Goal: Information Seeking & Learning: Compare options

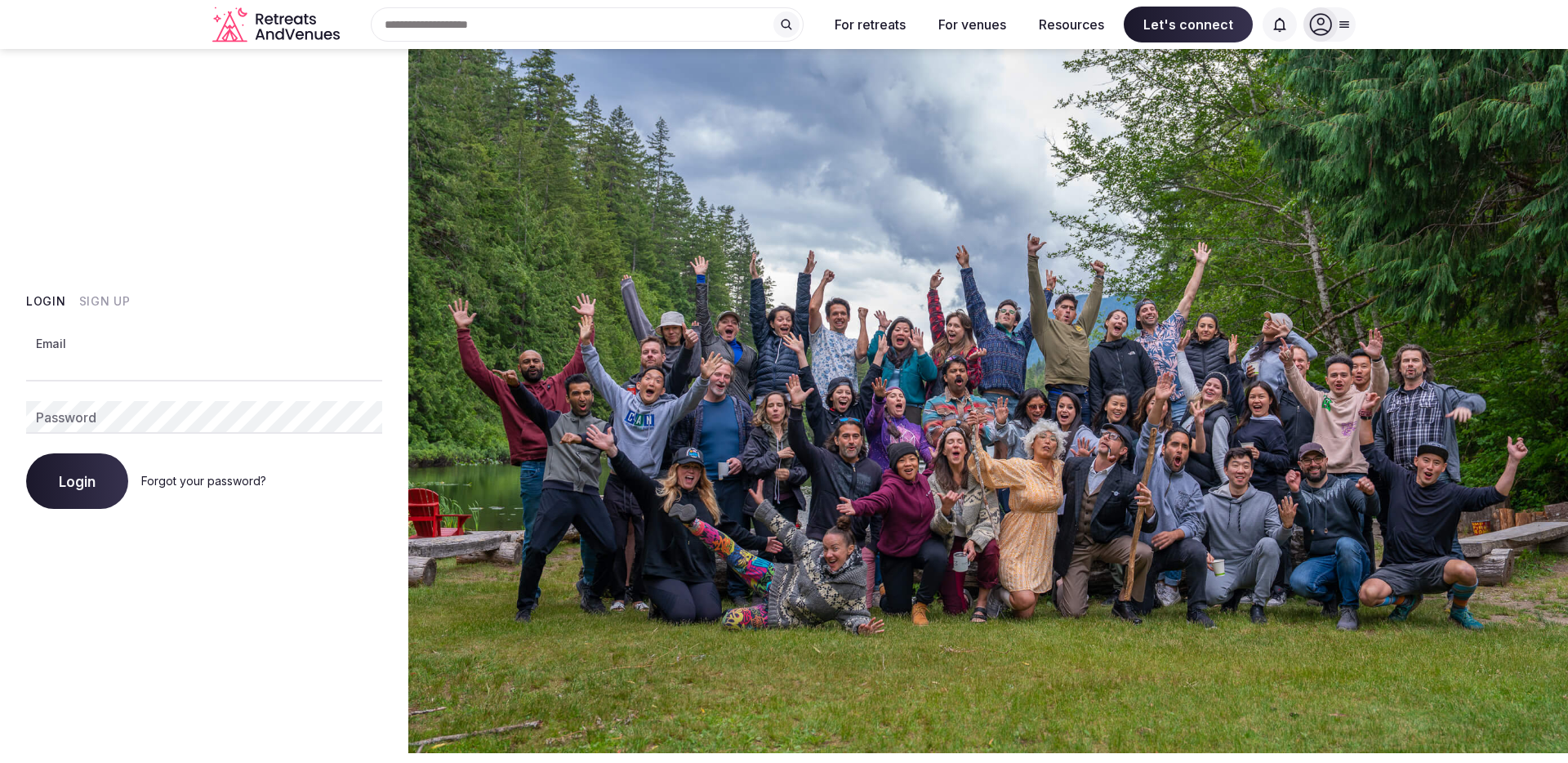
click at [367, 753] on com-1password-button at bounding box center [784, 753] width 1568 height 0
type input "**********"
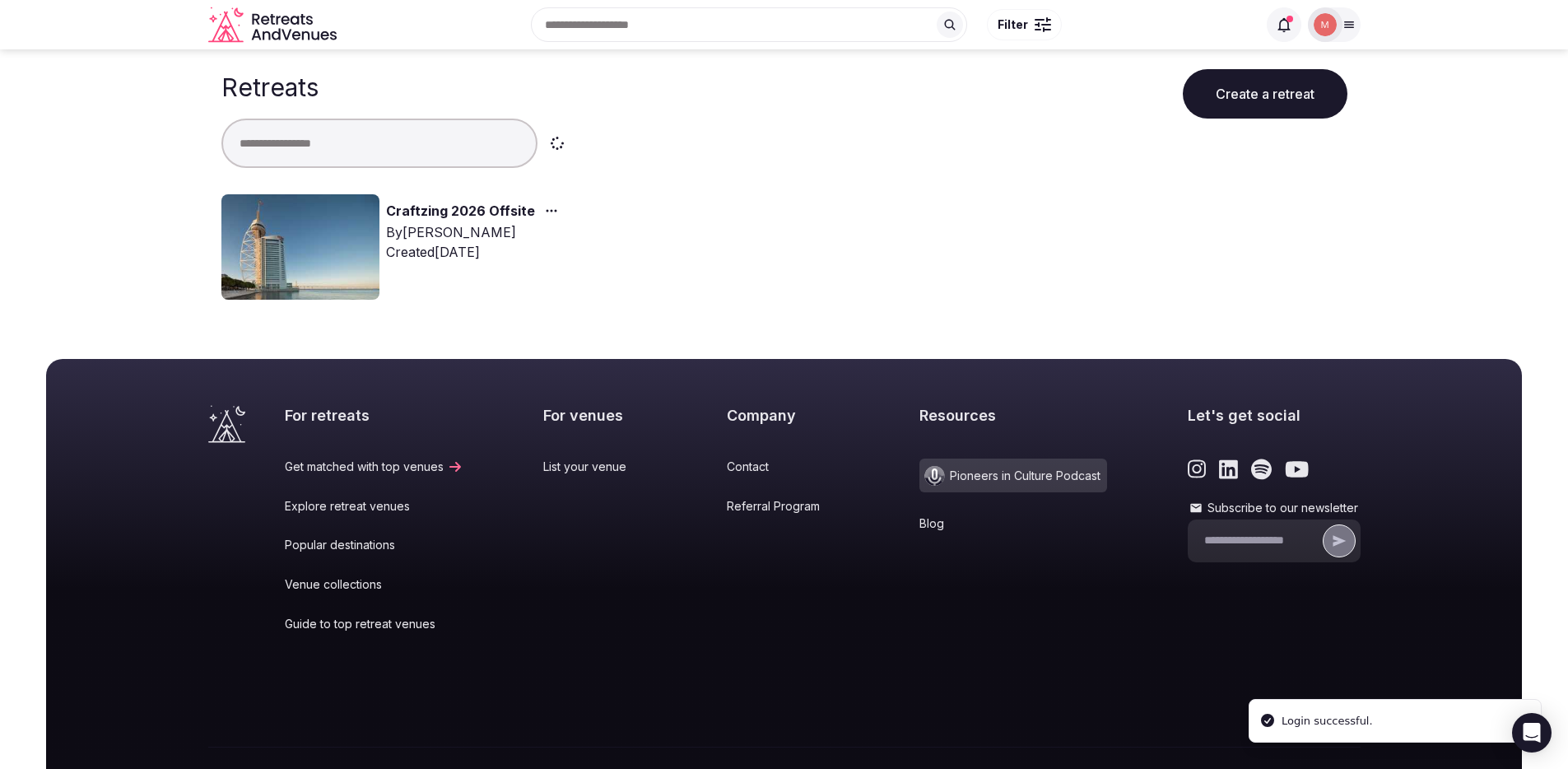
click at [461, 207] on link "Craftzing 2026 Offsite" at bounding box center [460, 211] width 149 height 22
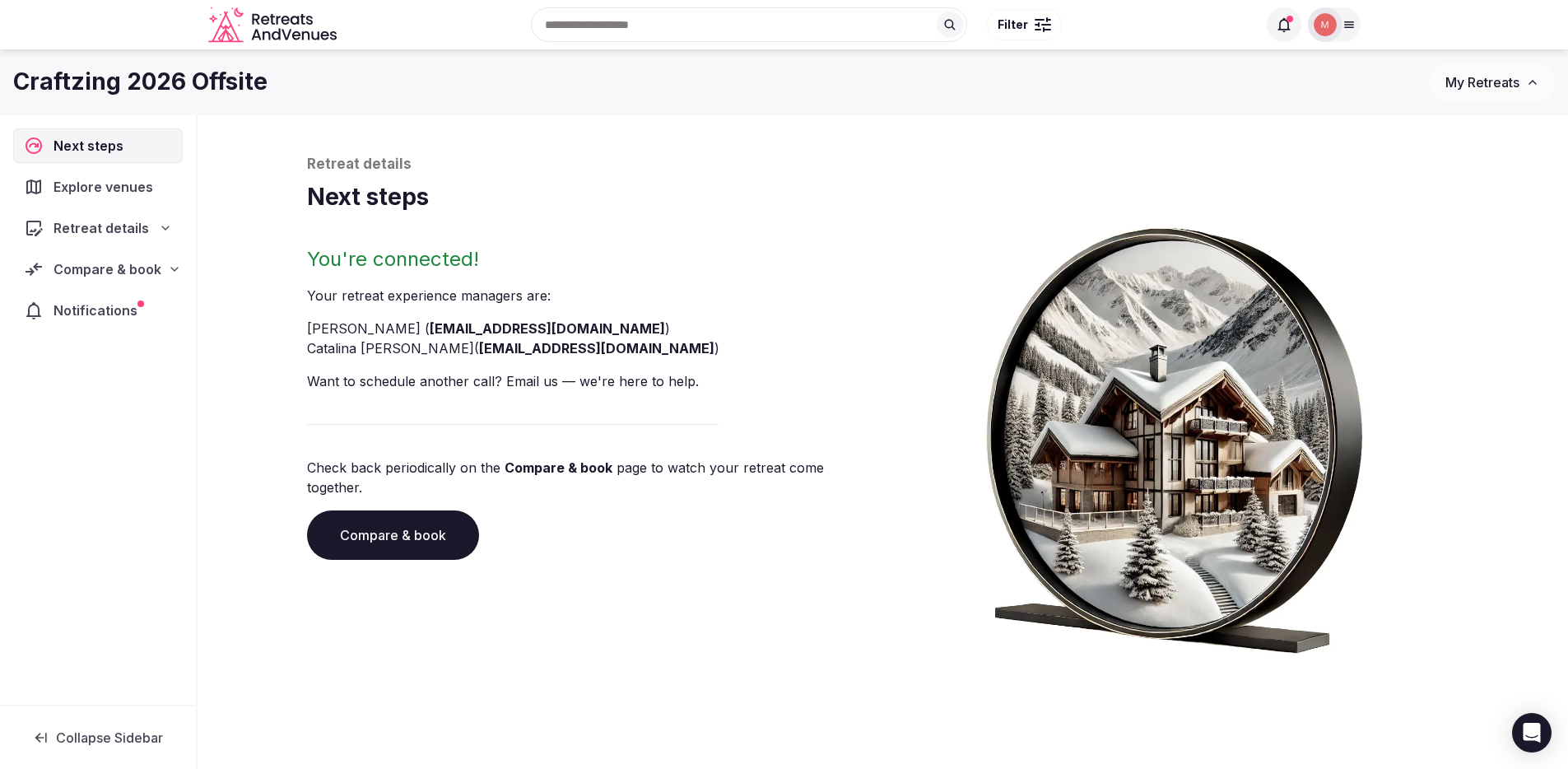
click at [427, 532] on link "Compare & book" at bounding box center [393, 535] width 172 height 49
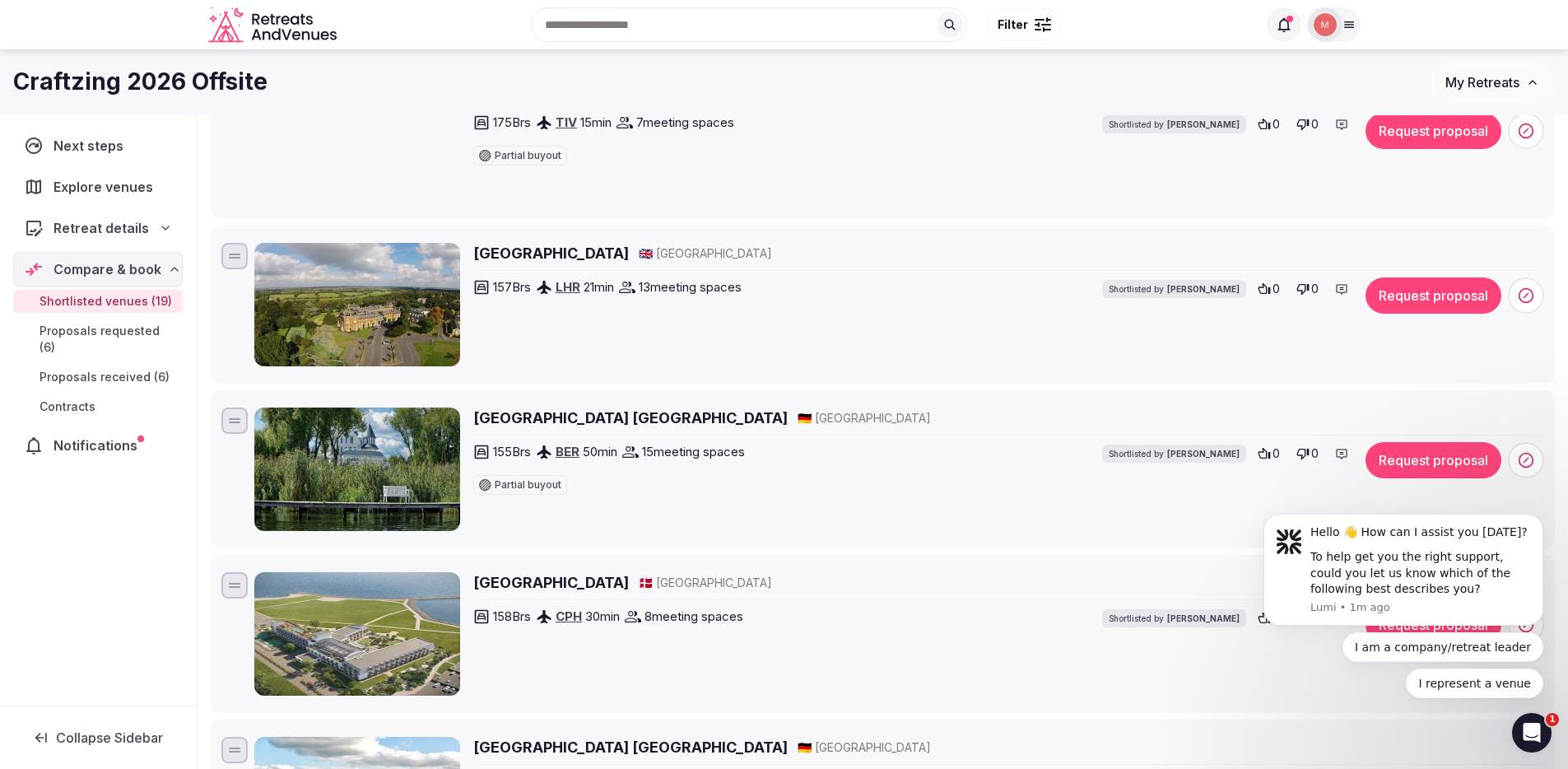
scroll to position [83, 0]
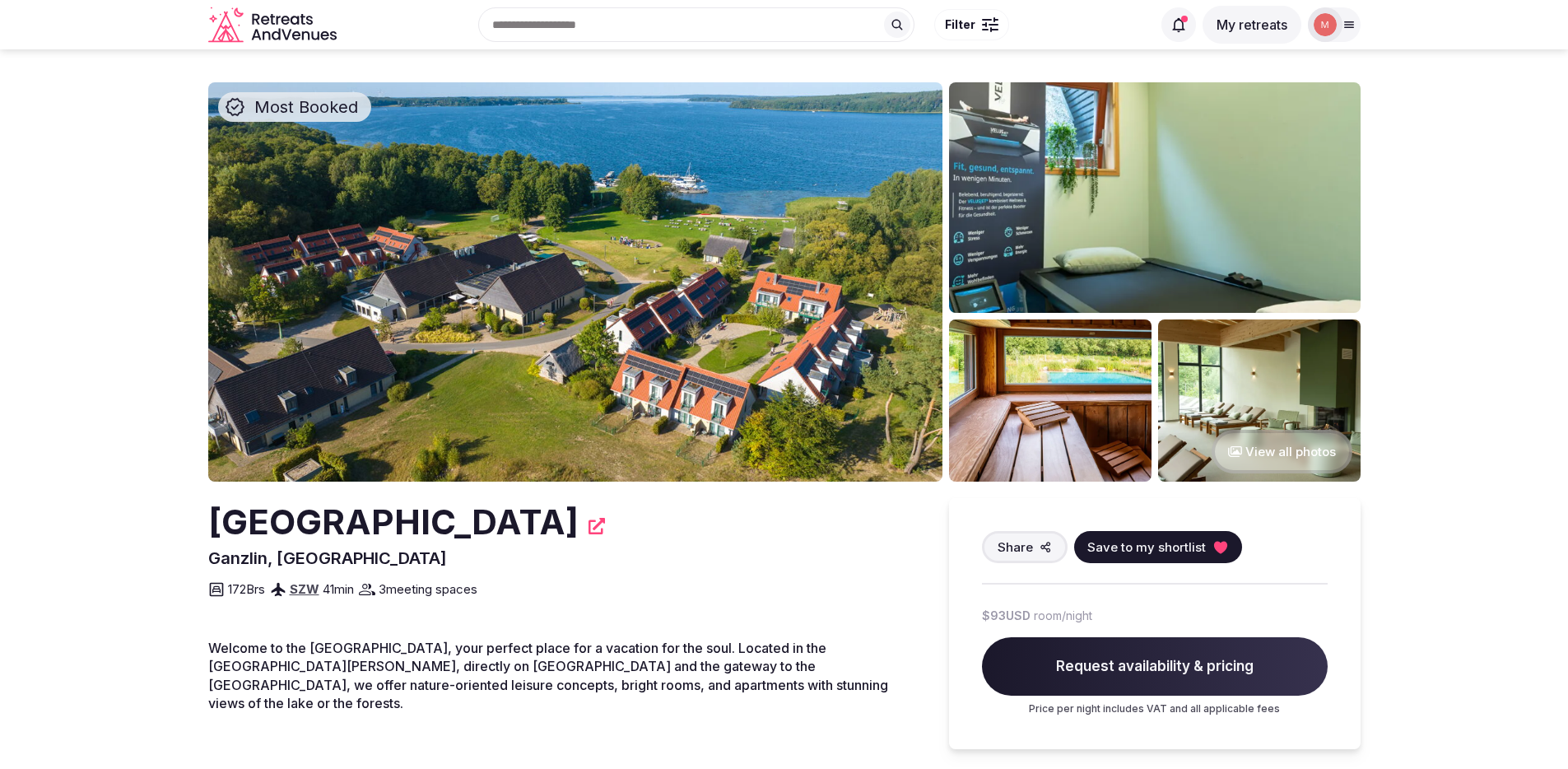
click at [714, 282] on img at bounding box center [576, 281] width 735 height 399
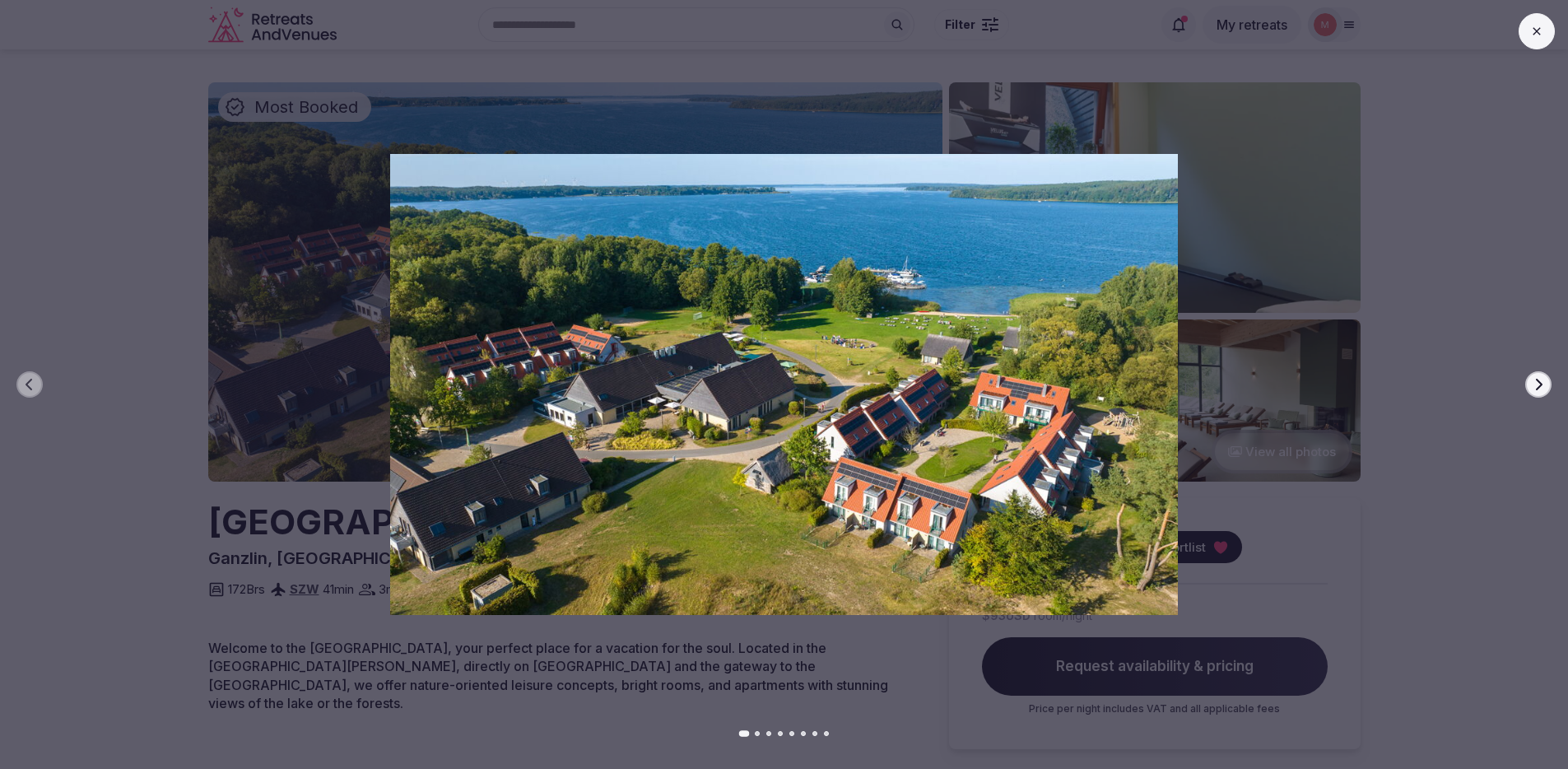
click at [1535, 384] on icon "button" at bounding box center [1537, 384] width 13 height 13
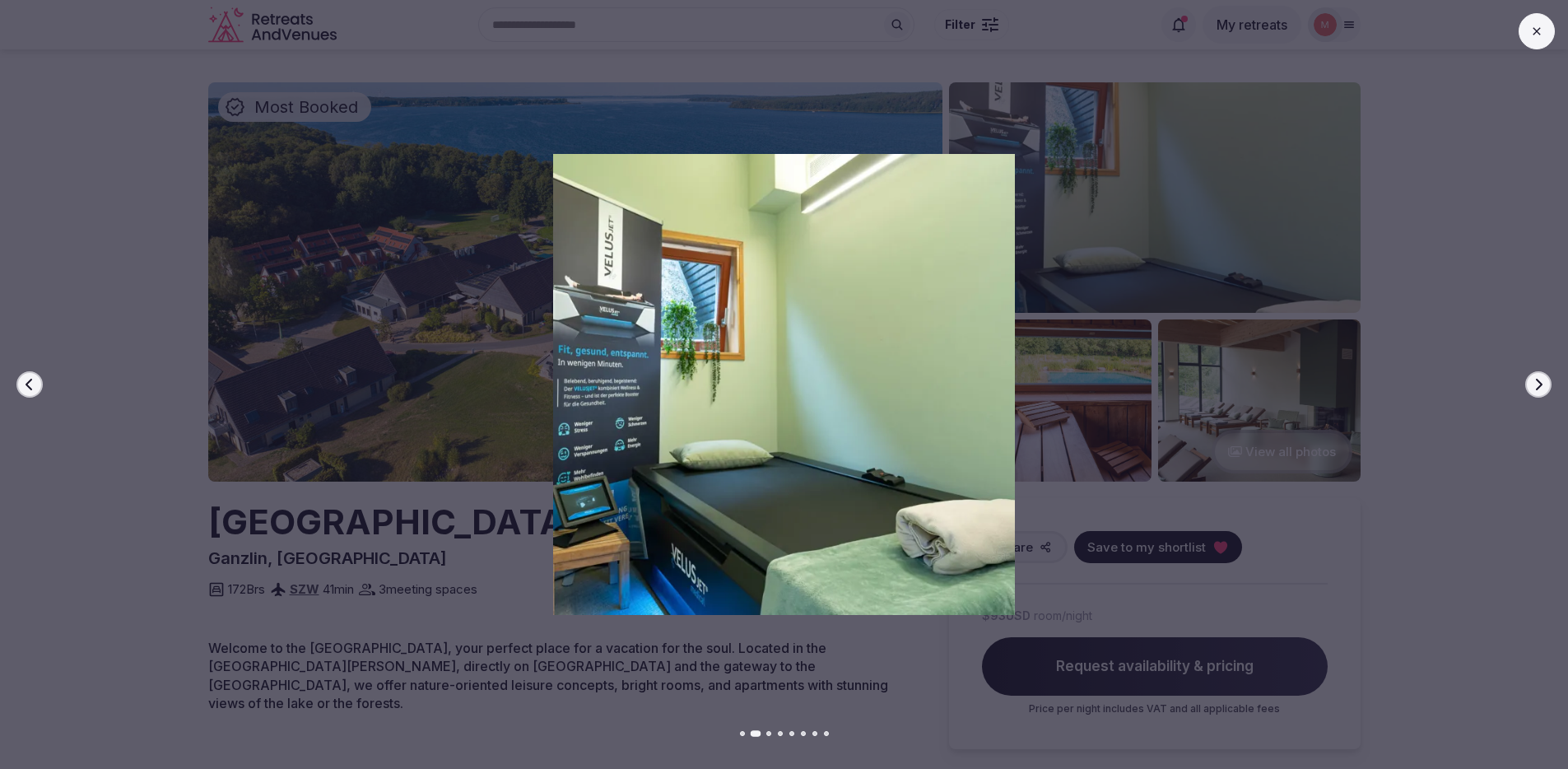
click at [1536, 385] on icon "button" at bounding box center [1537, 384] width 13 height 13
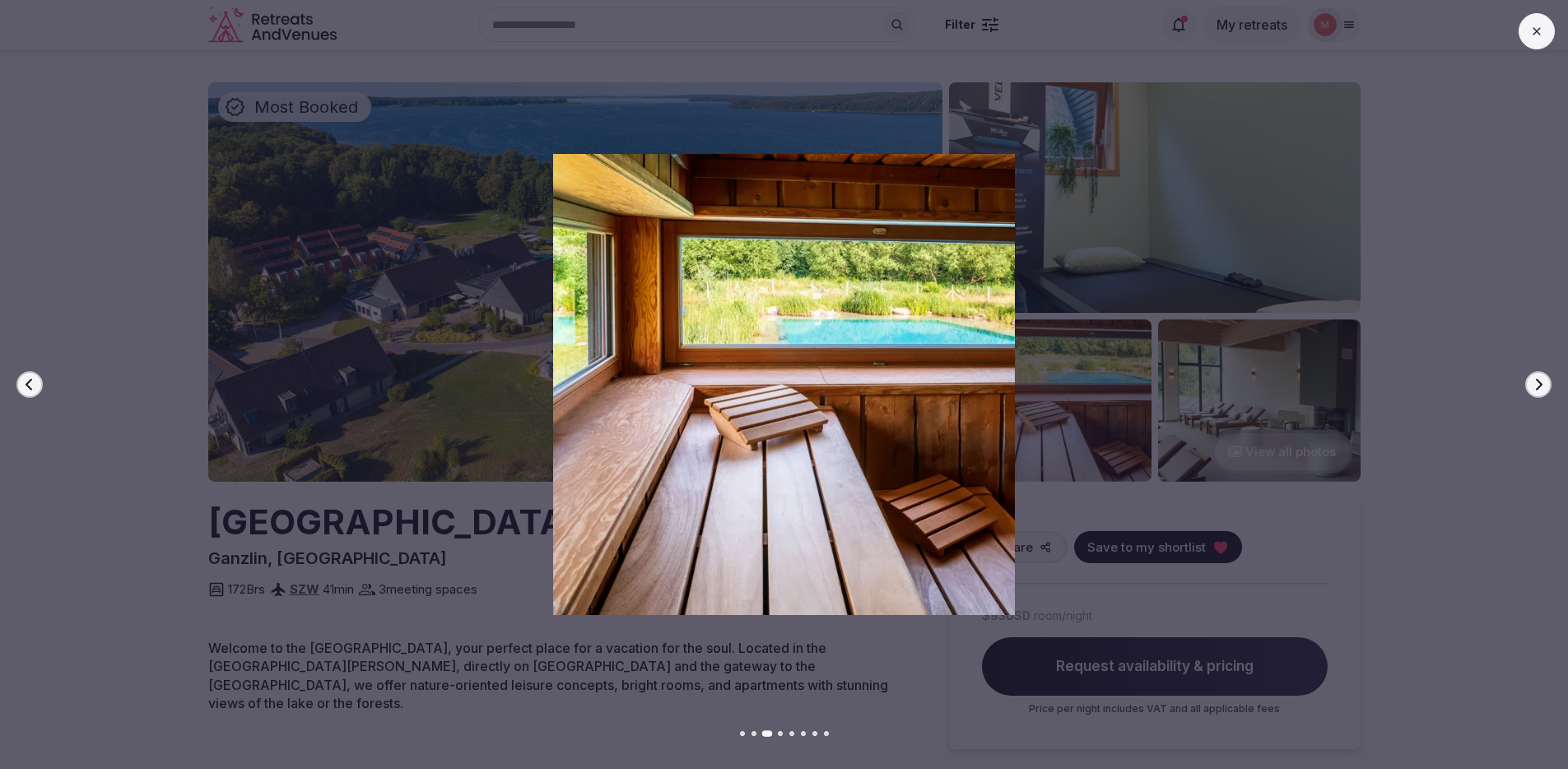
click at [1535, 385] on icon "button" at bounding box center [1537, 384] width 13 height 13
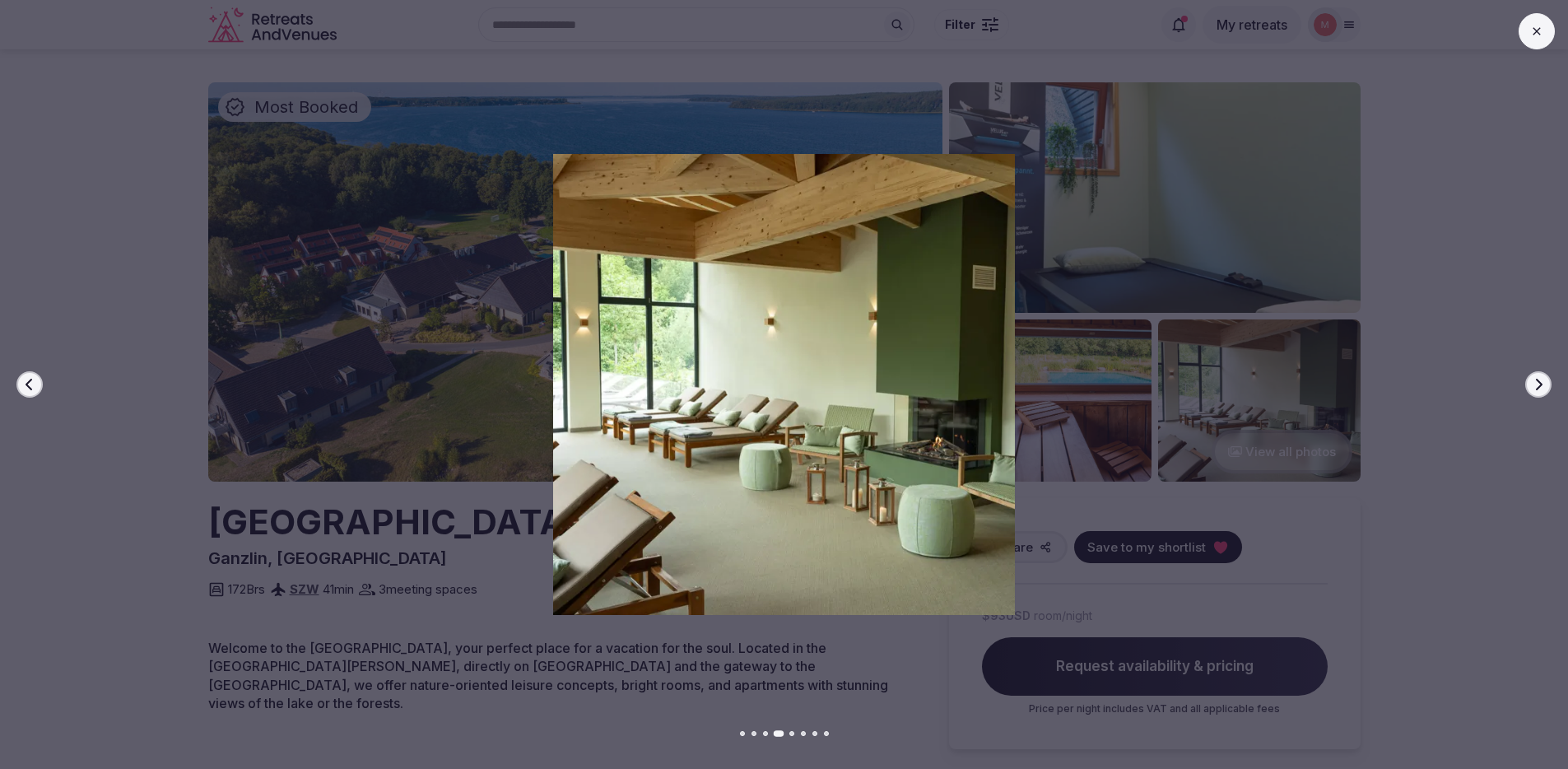
click at [1535, 385] on icon "button" at bounding box center [1537, 384] width 13 height 13
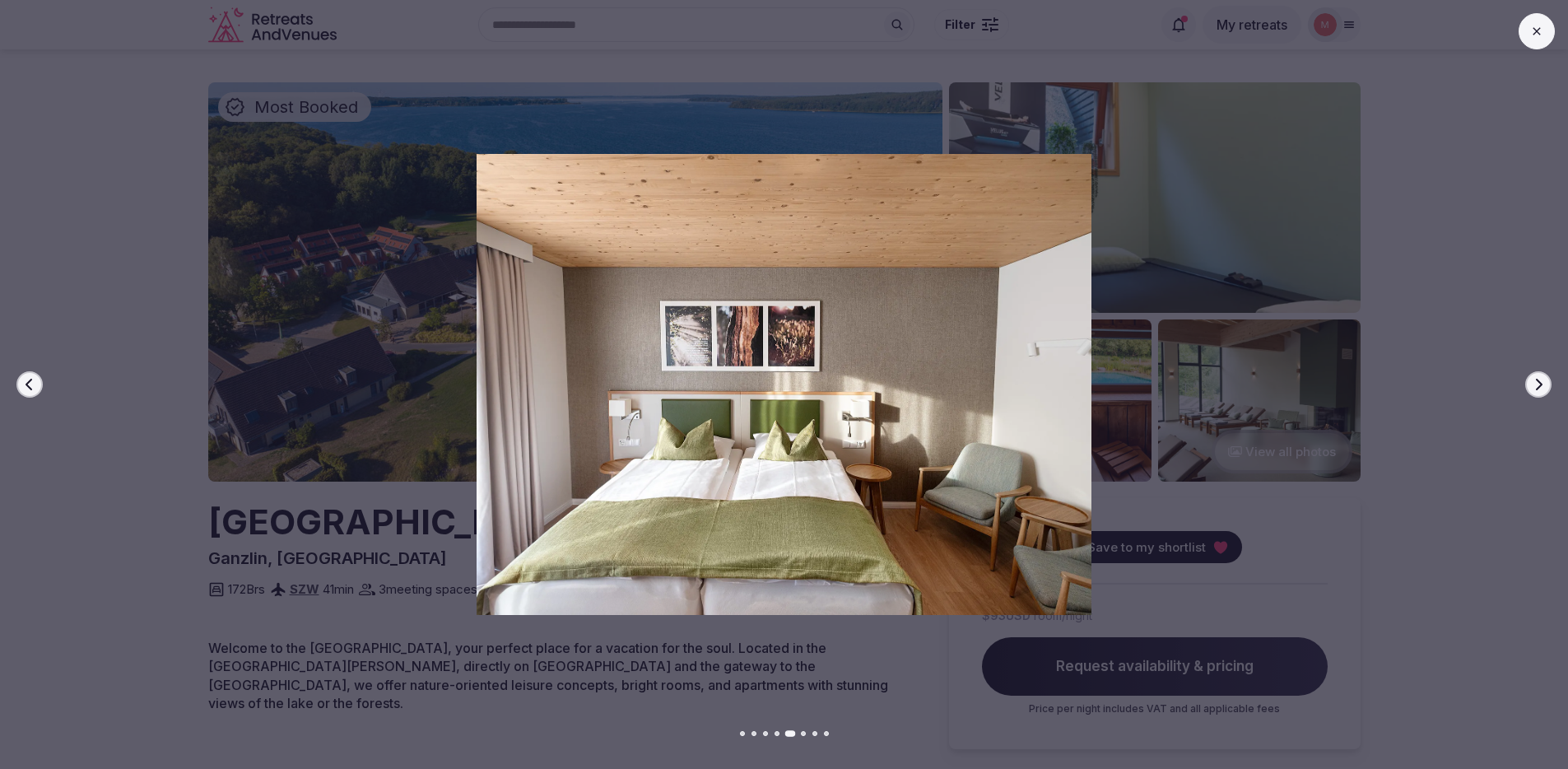
click at [1535, 385] on icon "button" at bounding box center [1537, 384] width 13 height 13
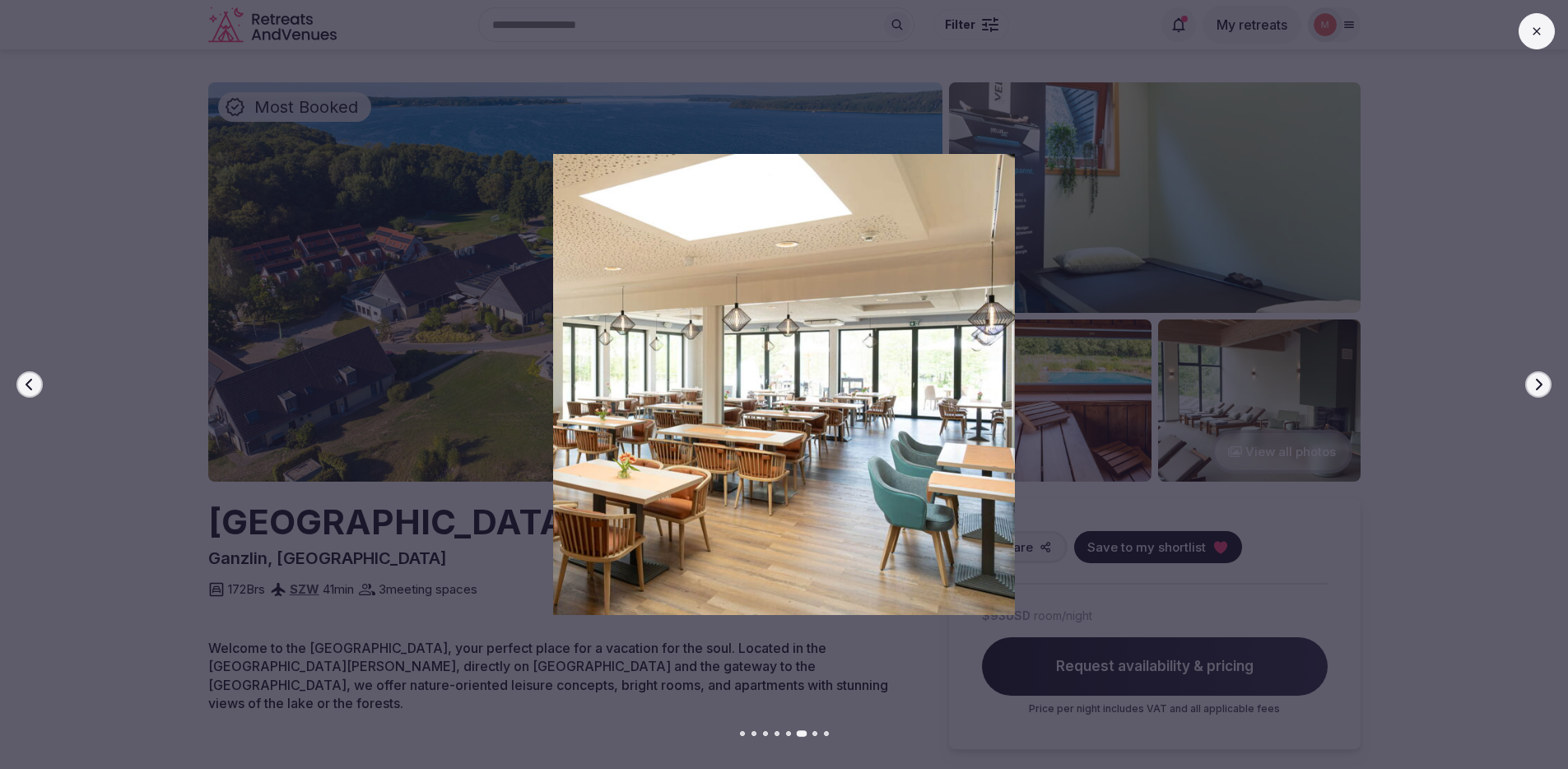
click at [1535, 385] on icon "button" at bounding box center [1537, 384] width 13 height 13
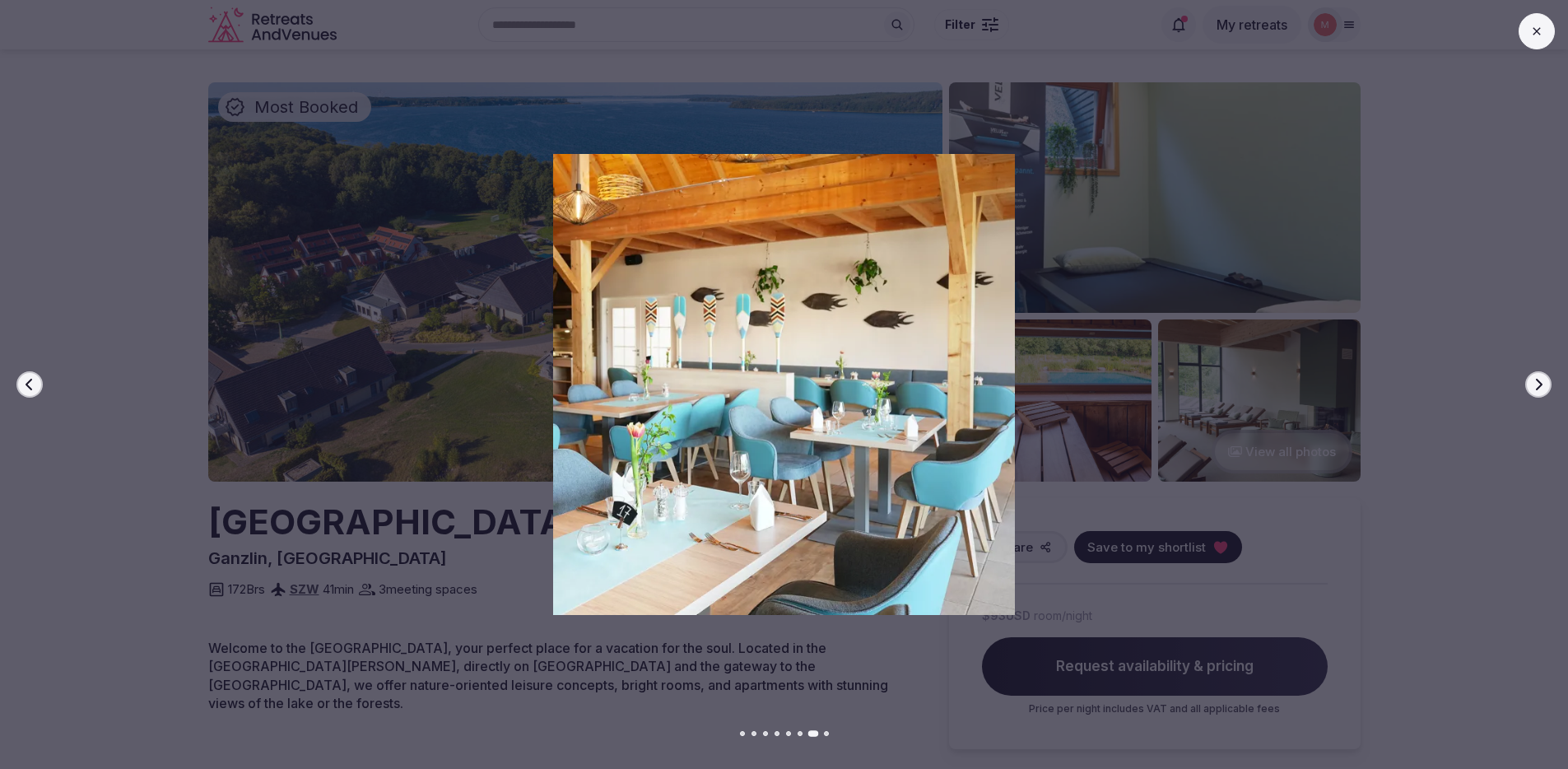
click at [1535, 385] on icon "button" at bounding box center [1537, 384] width 13 height 13
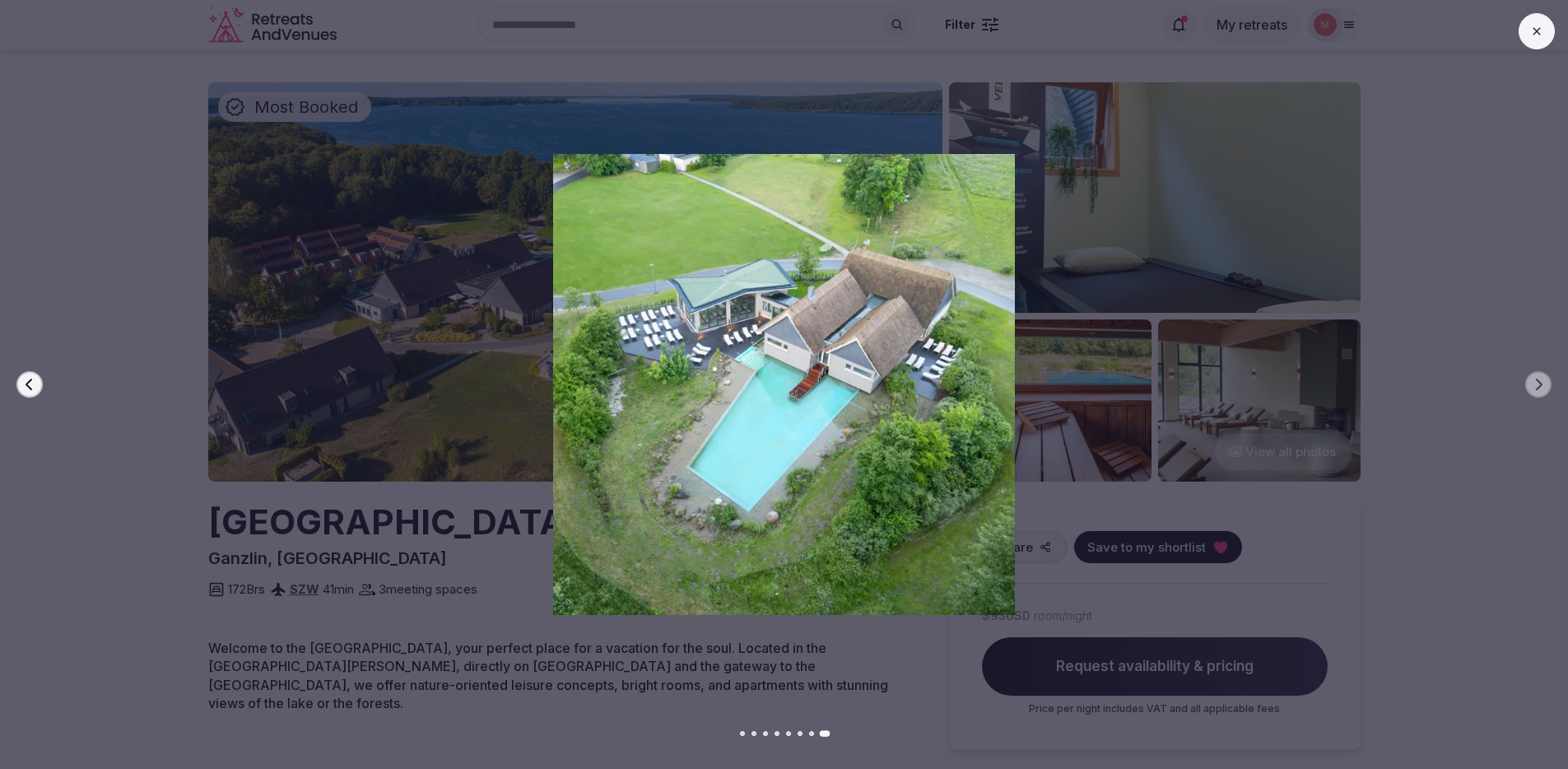
click at [1540, 34] on icon at bounding box center [1536, 31] width 13 height 13
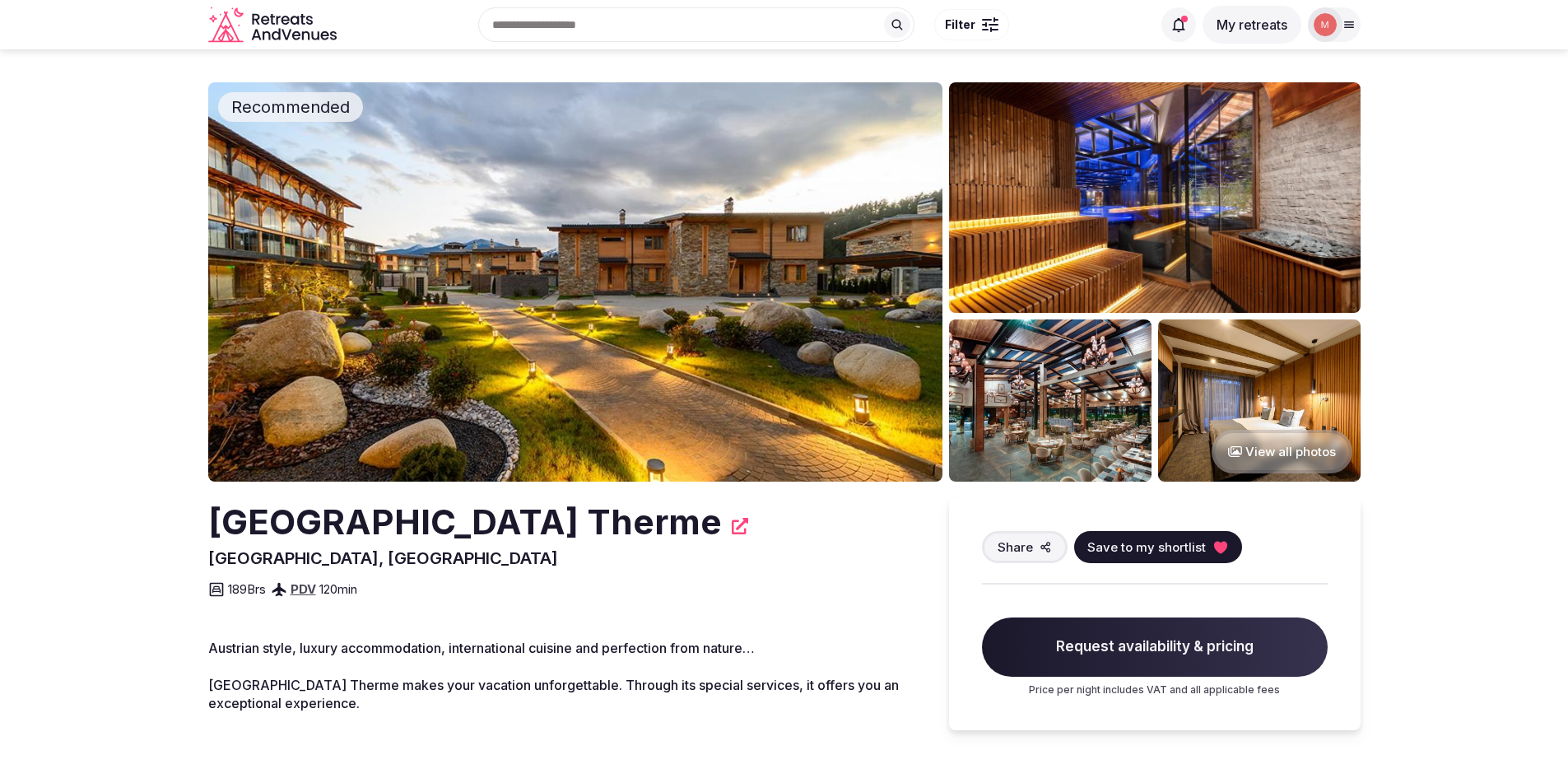
click at [658, 314] on img at bounding box center [576, 281] width 735 height 399
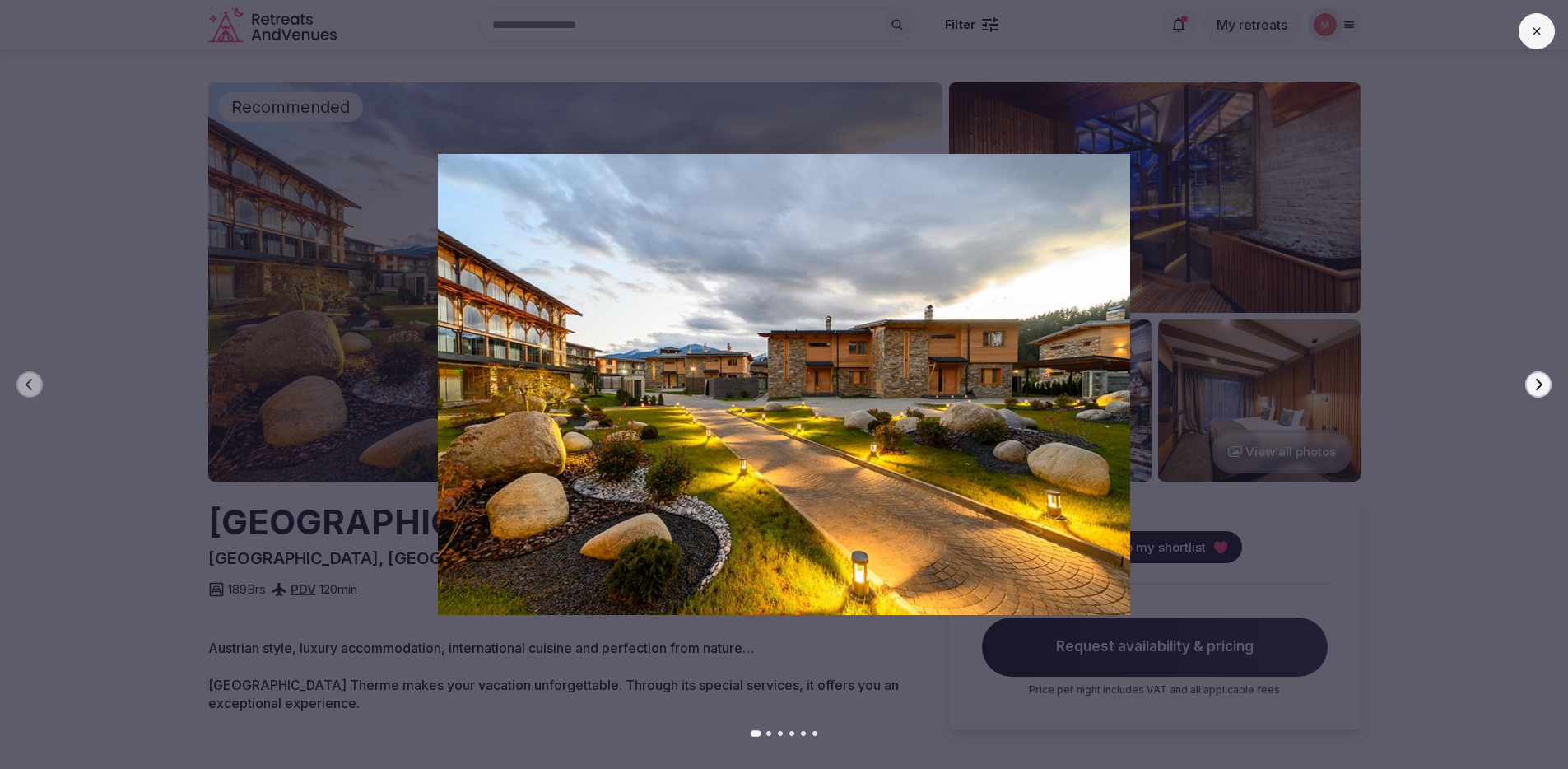
click at [1545, 375] on button "Next slide" at bounding box center [1538, 384] width 27 height 27
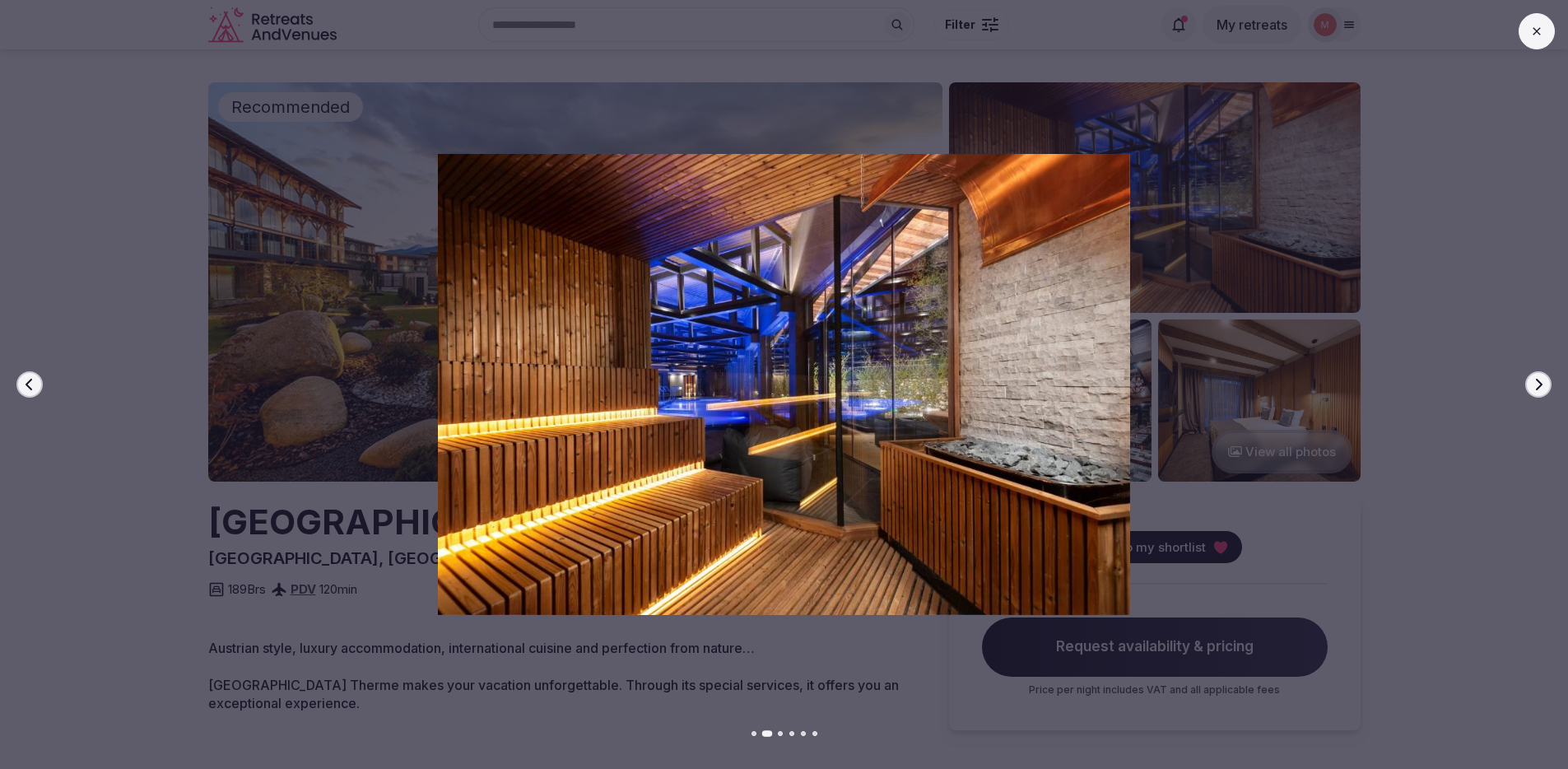
click at [1545, 375] on button "Next slide" at bounding box center [1538, 384] width 27 height 27
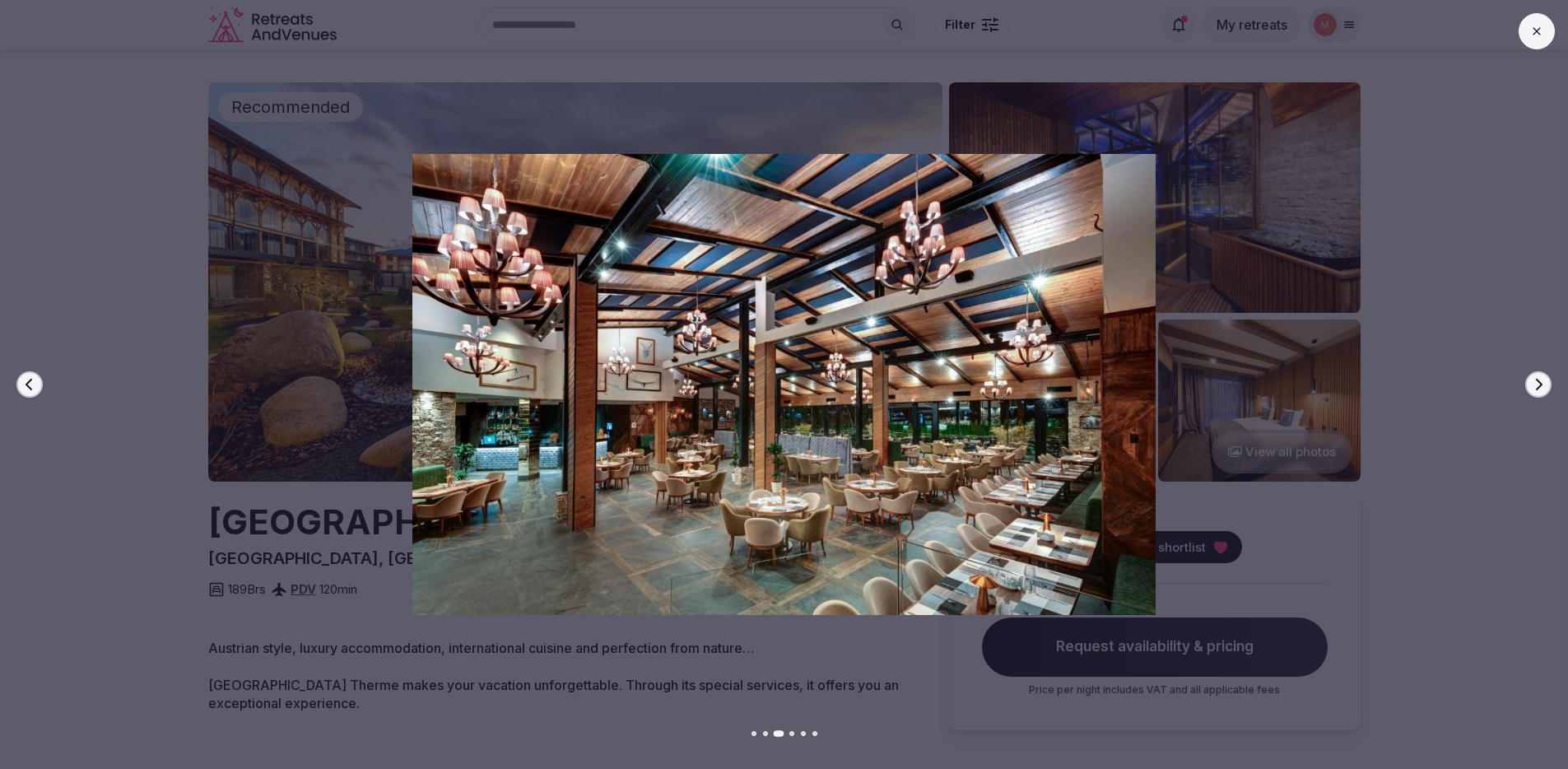
click at [1545, 375] on button "Next slide" at bounding box center [1538, 384] width 27 height 27
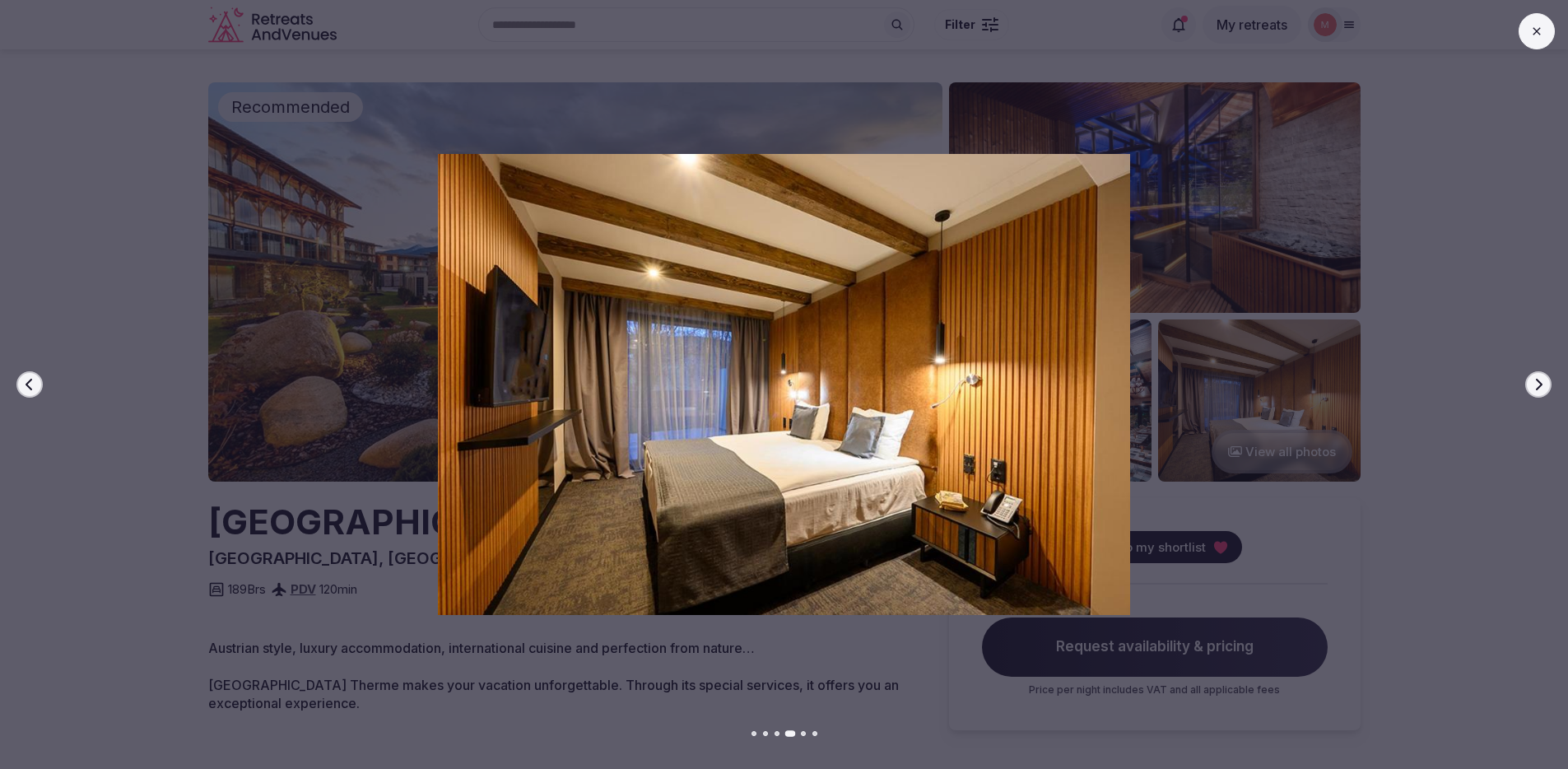
click at [1545, 375] on button "Next slide" at bounding box center [1538, 384] width 27 height 27
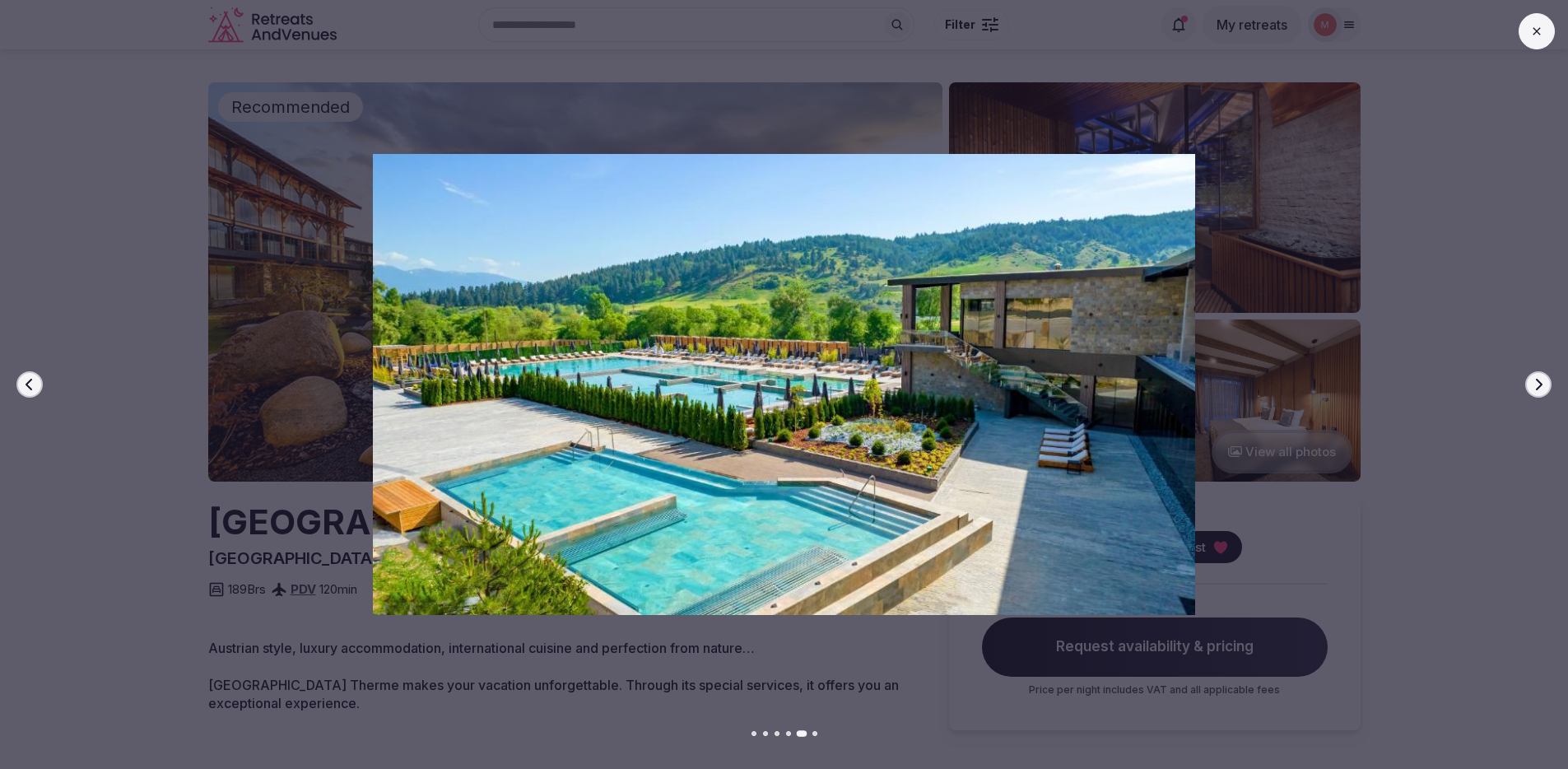
click at [1545, 375] on button "Next slide" at bounding box center [1538, 384] width 27 height 27
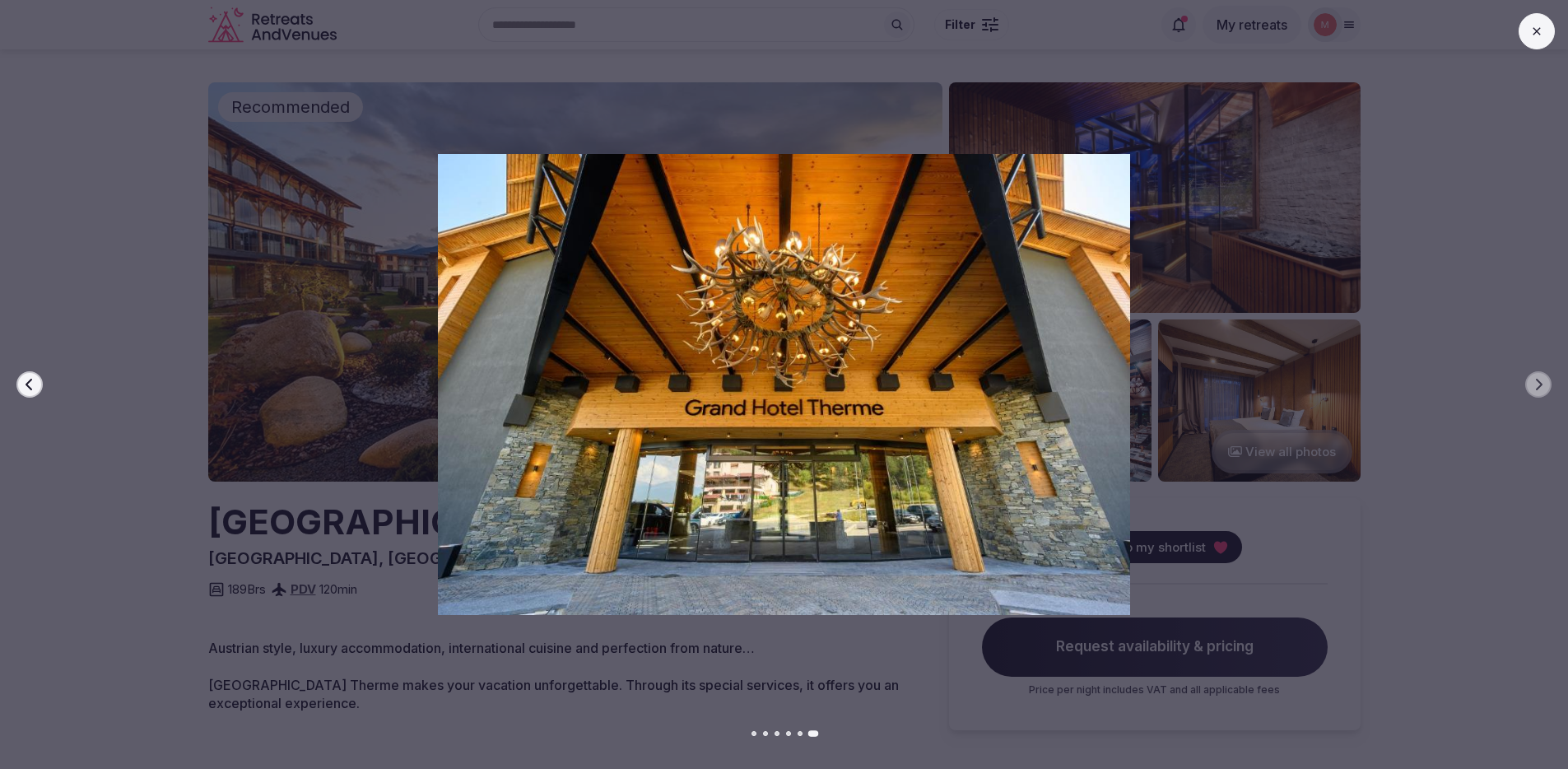
click at [1530, 42] on button at bounding box center [1536, 31] width 37 height 37
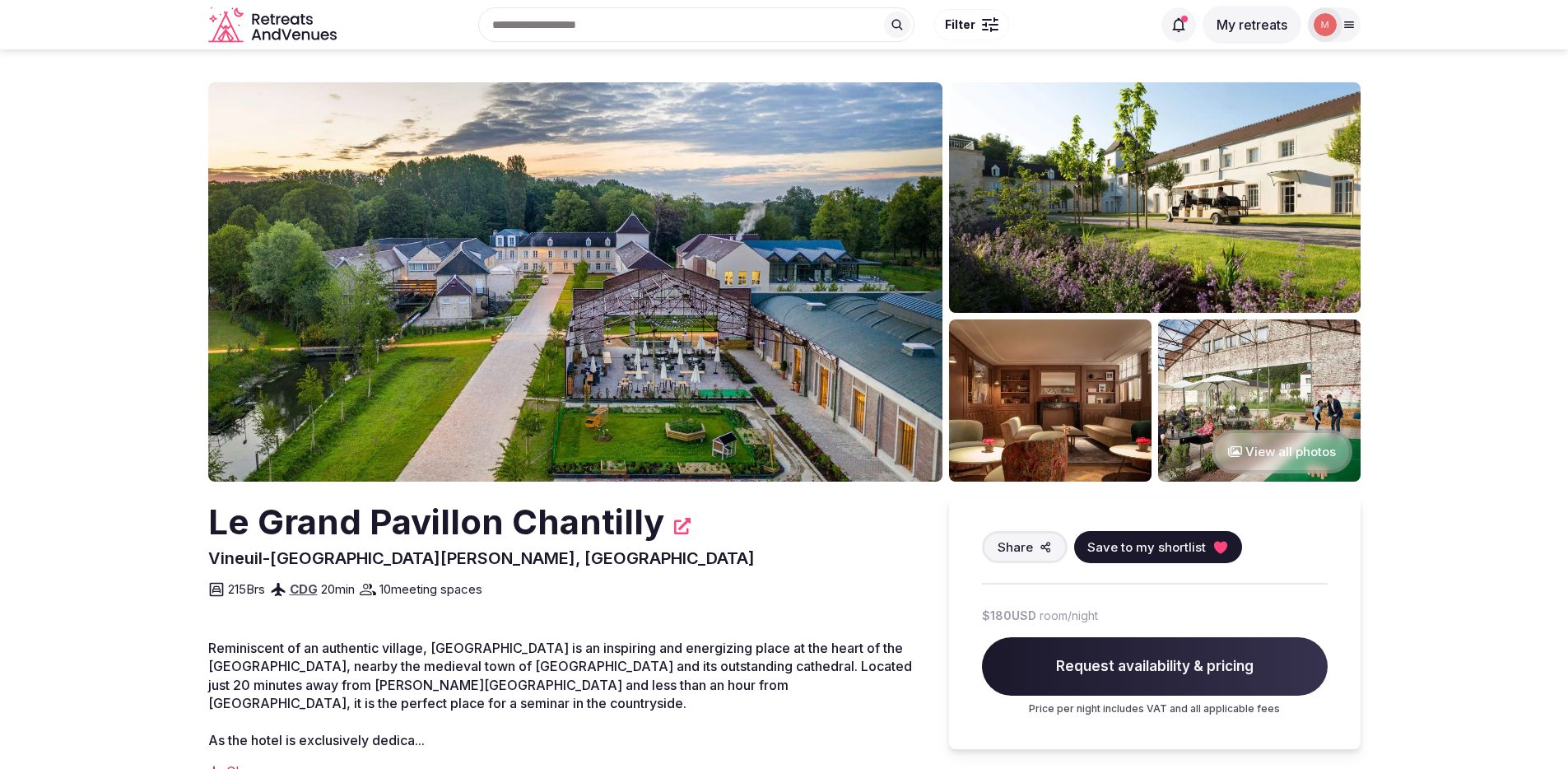
click at [502, 378] on img at bounding box center [576, 281] width 735 height 399
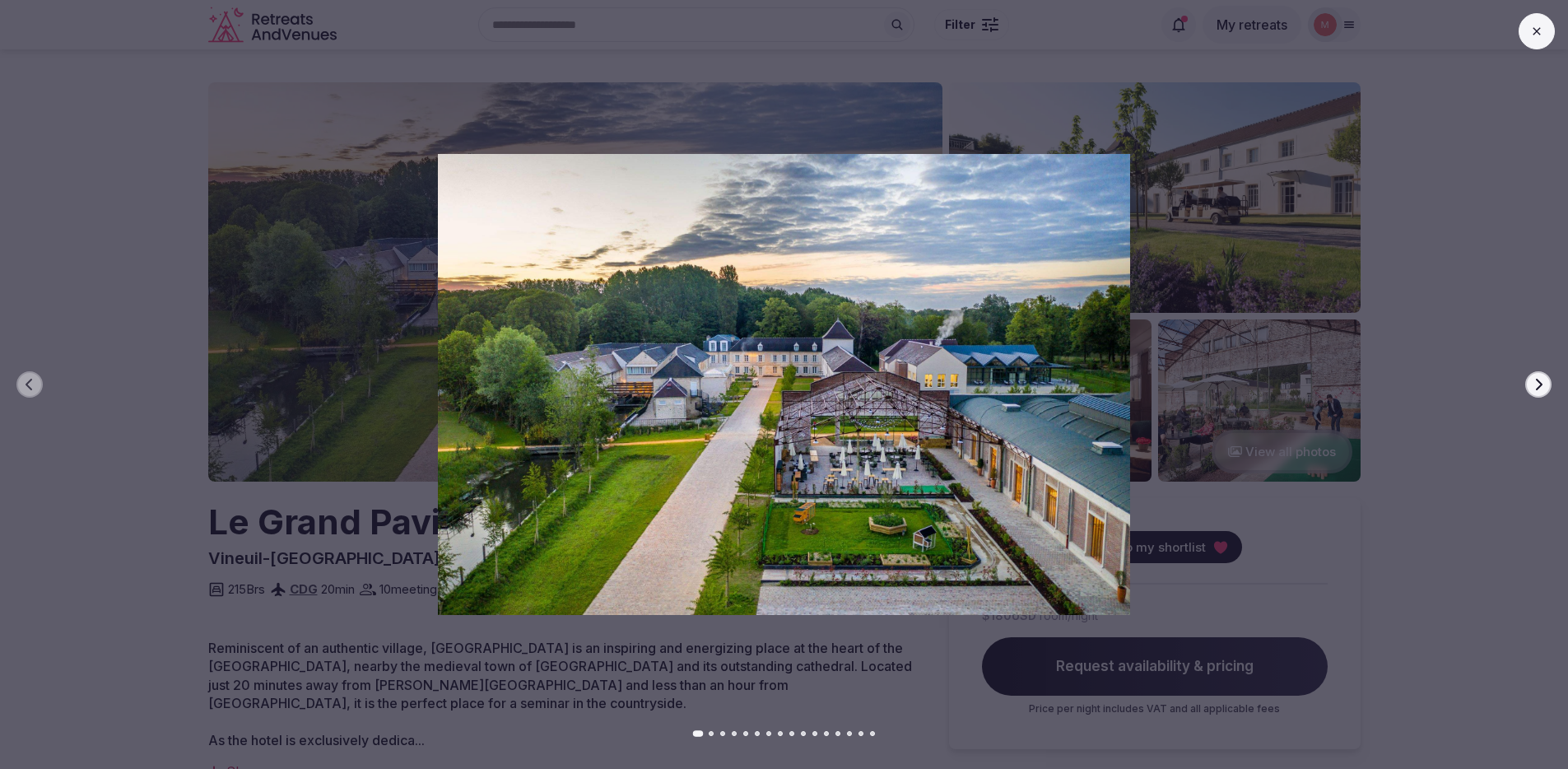
click at [1544, 382] on icon "button" at bounding box center [1537, 384] width 13 height 13
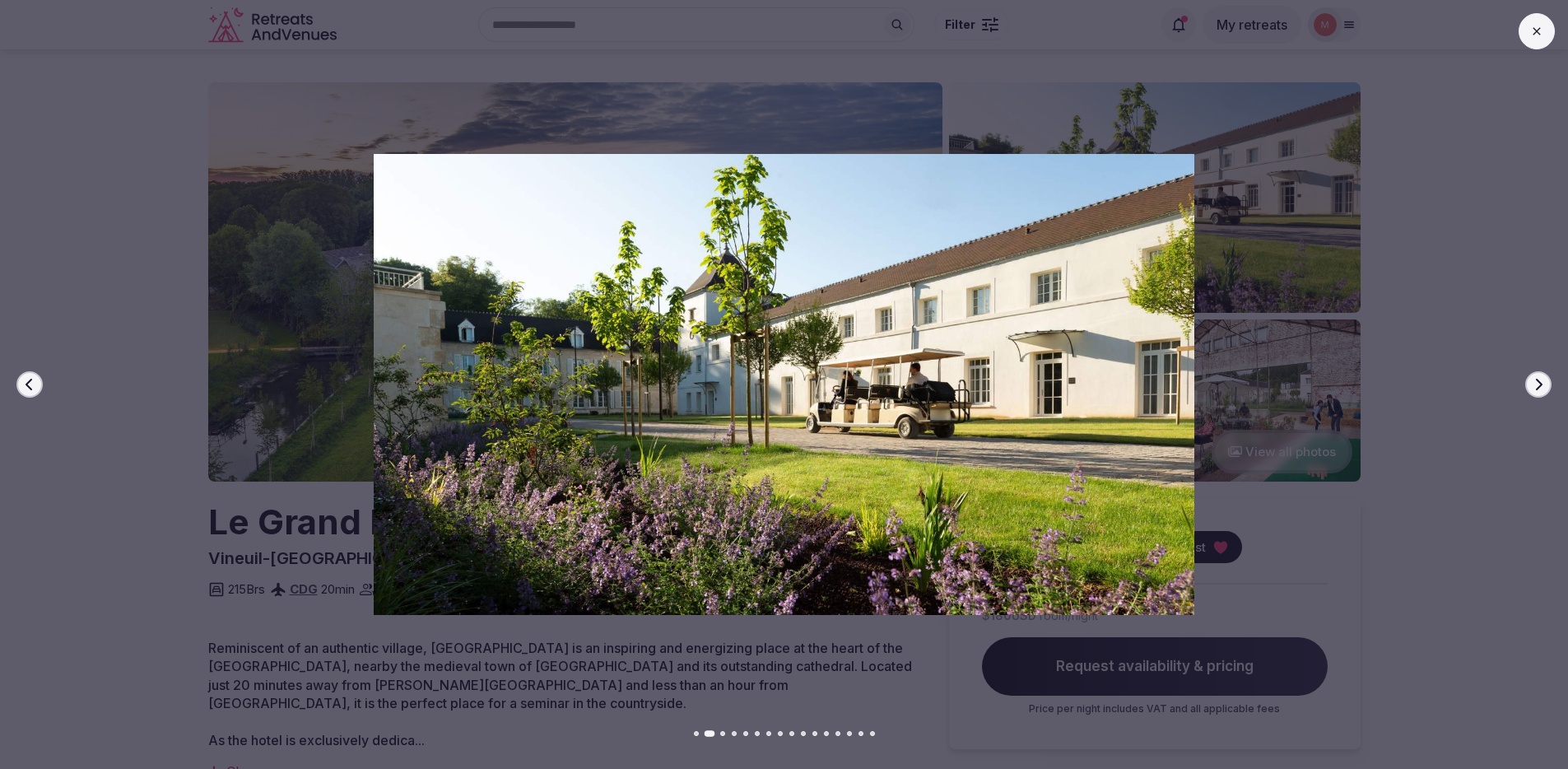
click at [1547, 383] on button "Next slide" at bounding box center [1538, 384] width 27 height 27
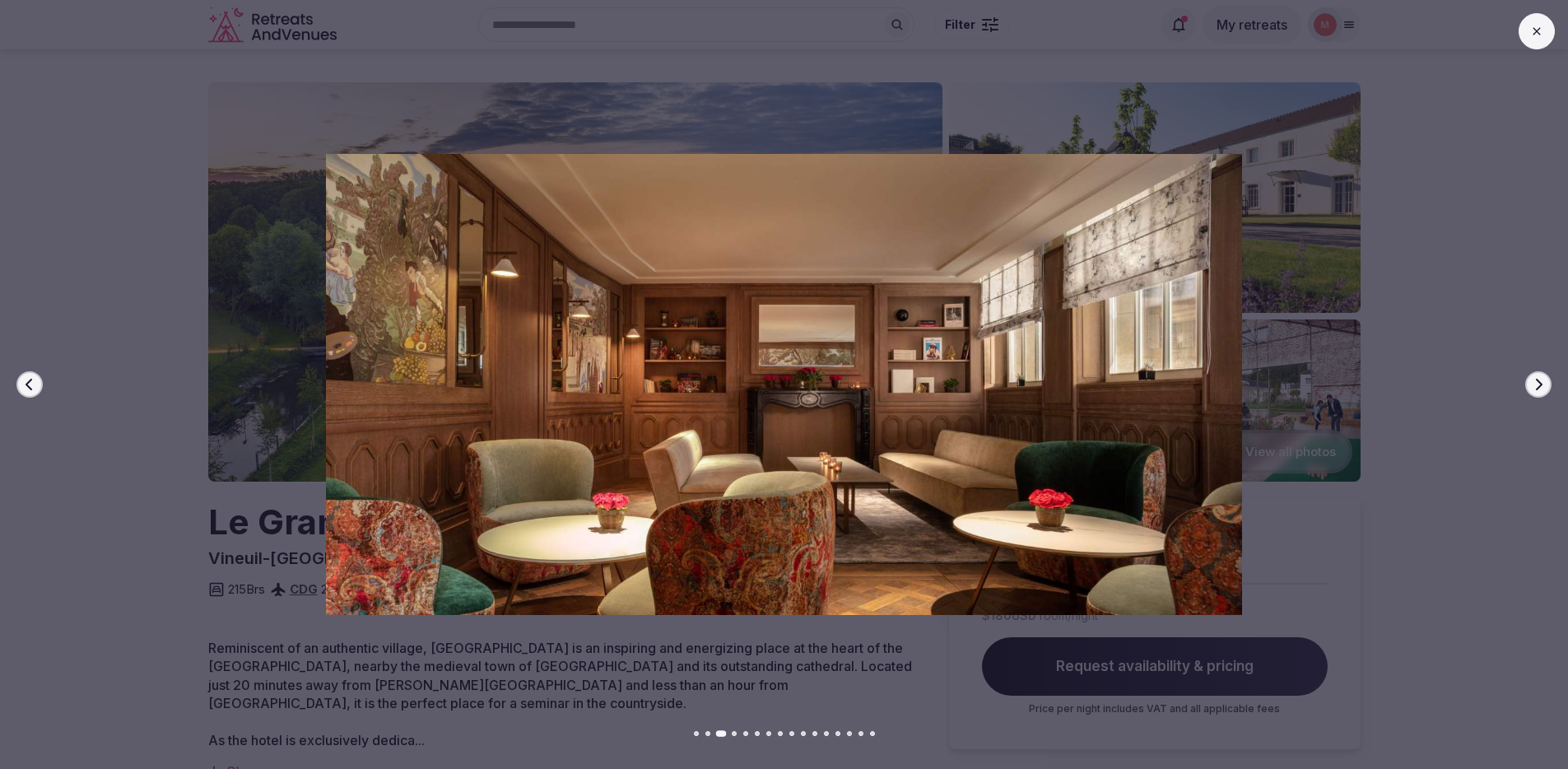
click at [1547, 383] on button "Next slide" at bounding box center [1538, 384] width 27 height 27
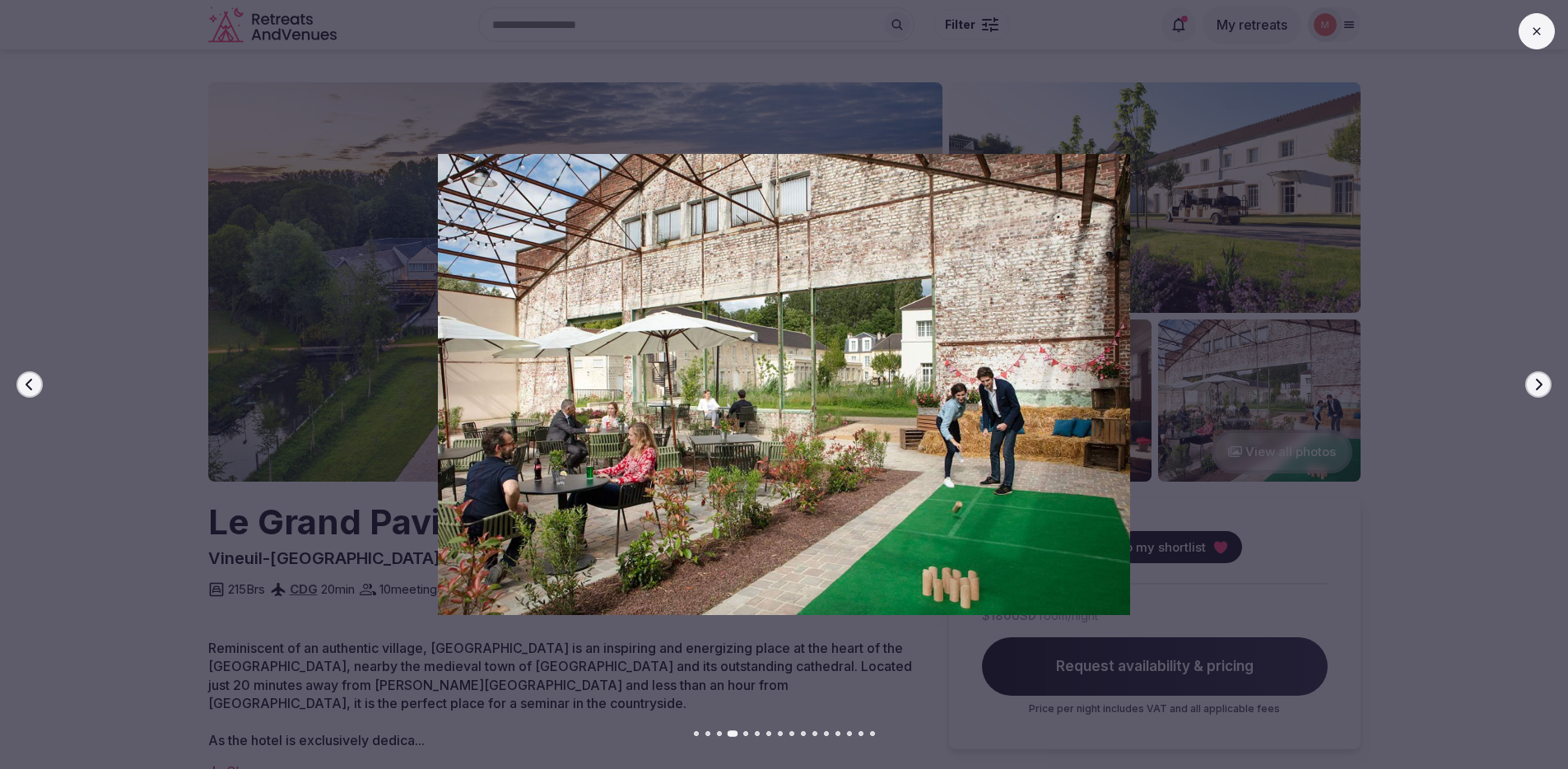
click at [1547, 383] on button "Next slide" at bounding box center [1538, 384] width 27 height 27
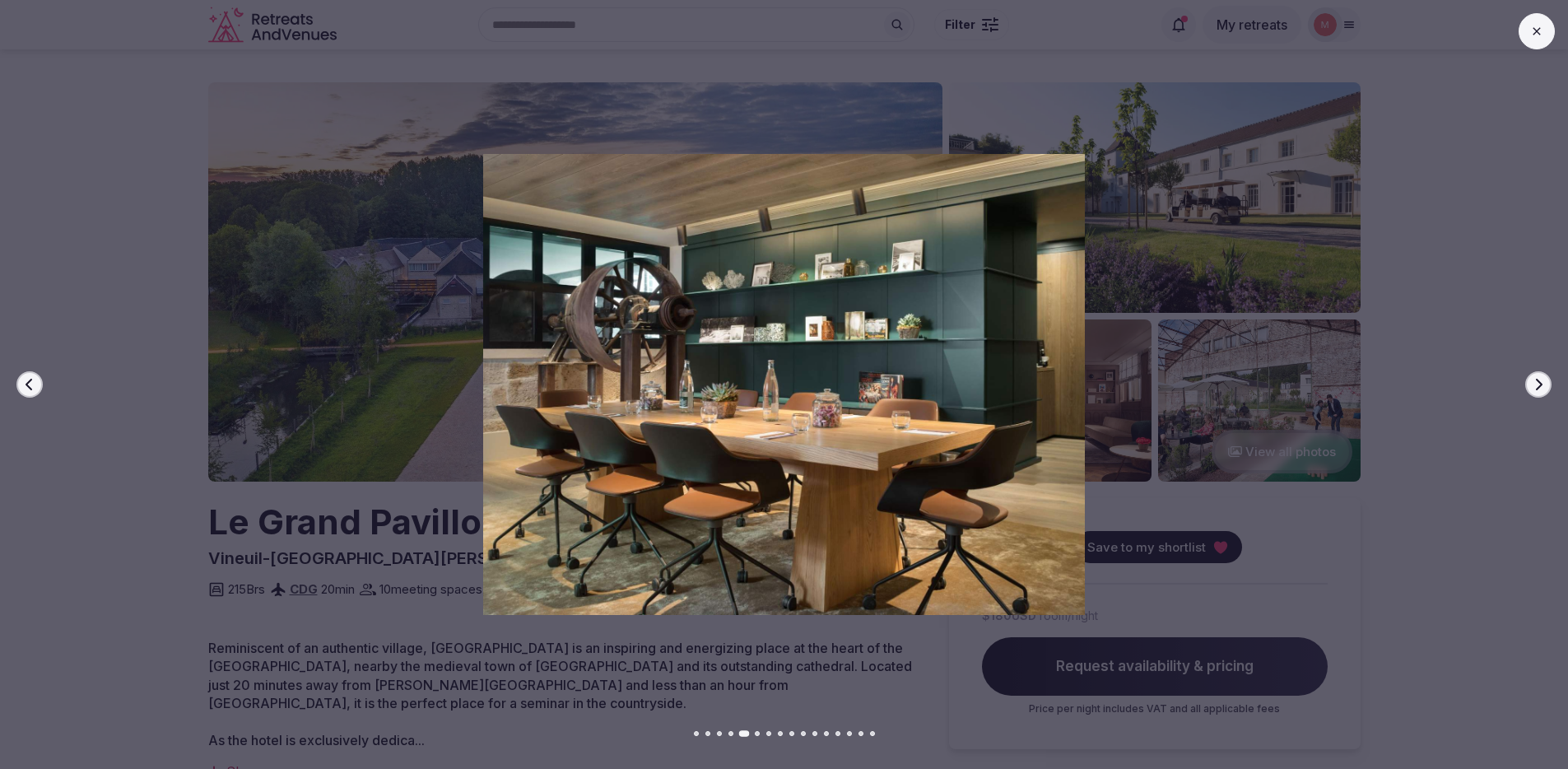
click at [1547, 383] on button "Next slide" at bounding box center [1538, 384] width 27 height 27
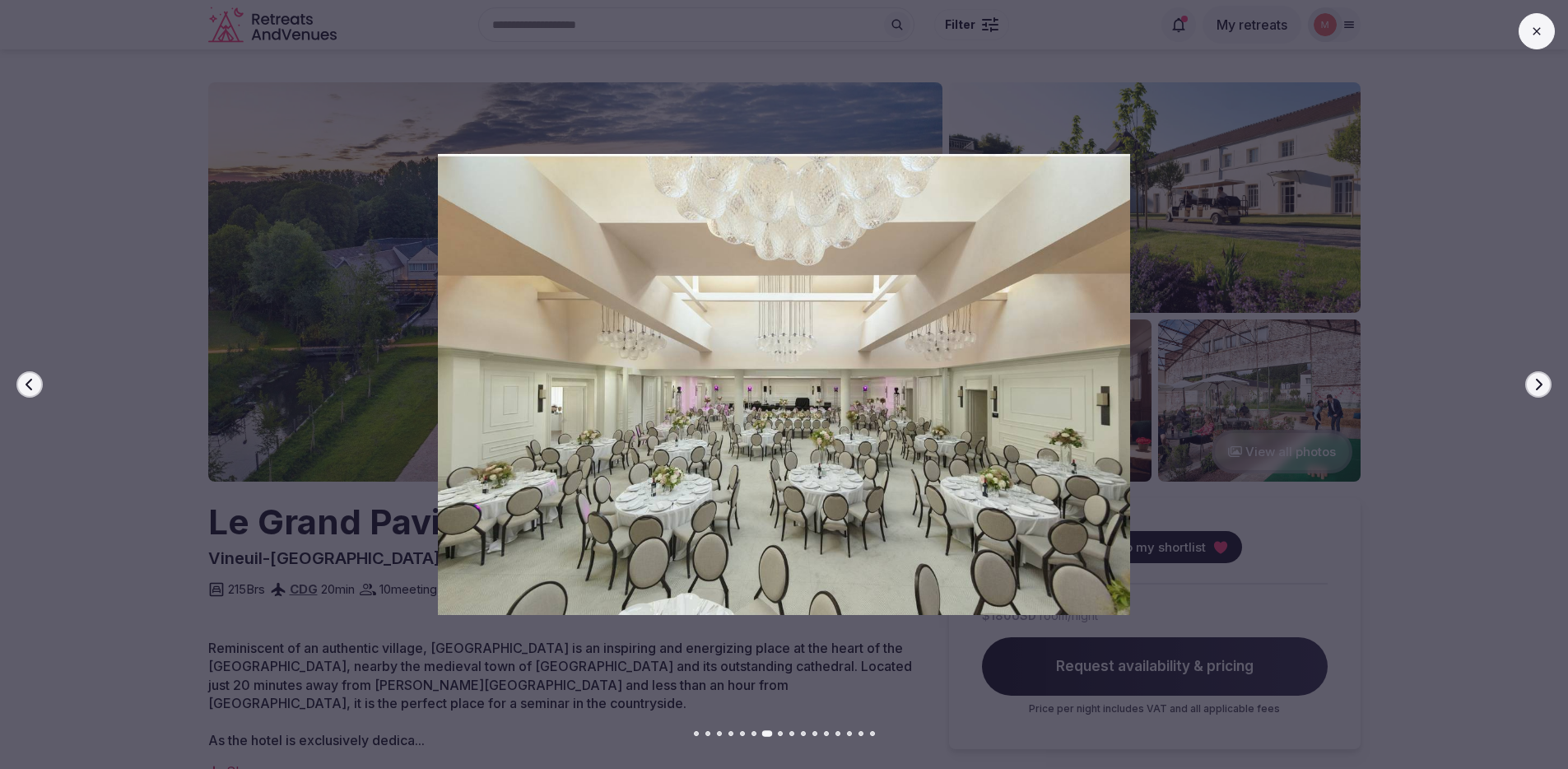
click at [1547, 383] on button "Next slide" at bounding box center [1538, 384] width 27 height 27
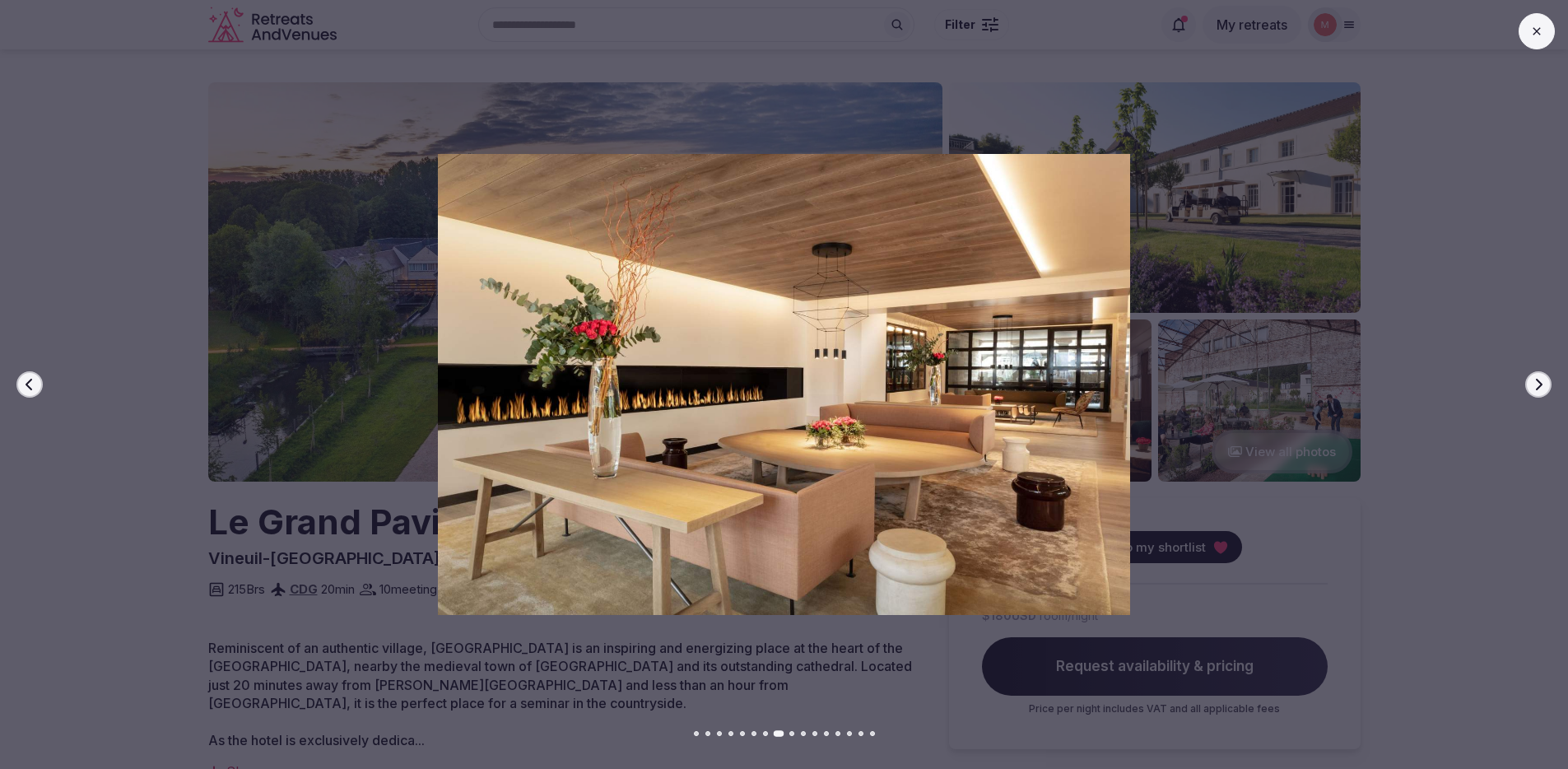
click at [1547, 383] on button "Next slide" at bounding box center [1538, 384] width 27 height 27
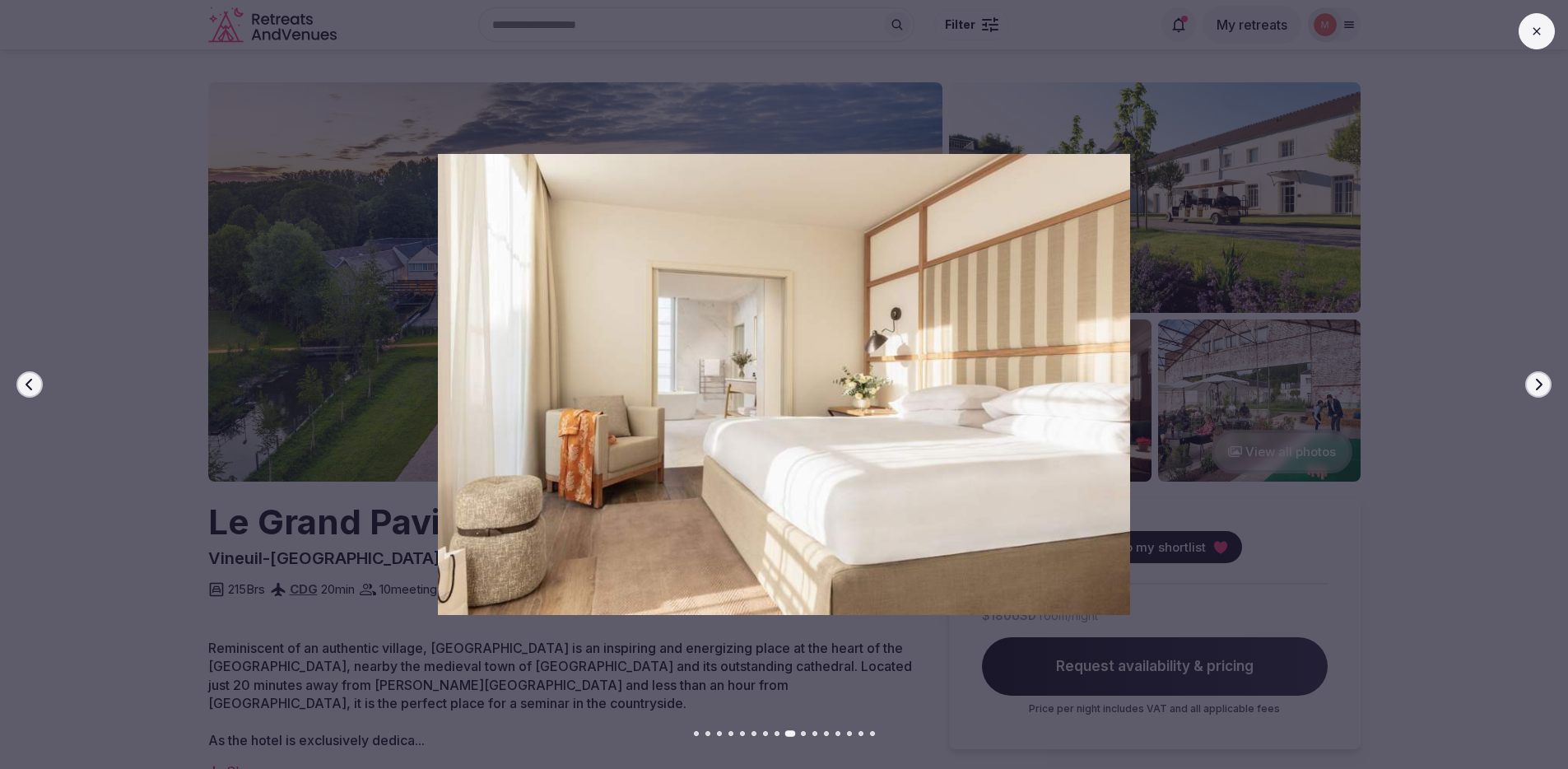
click at [1547, 383] on button "Next slide" at bounding box center [1538, 384] width 27 height 27
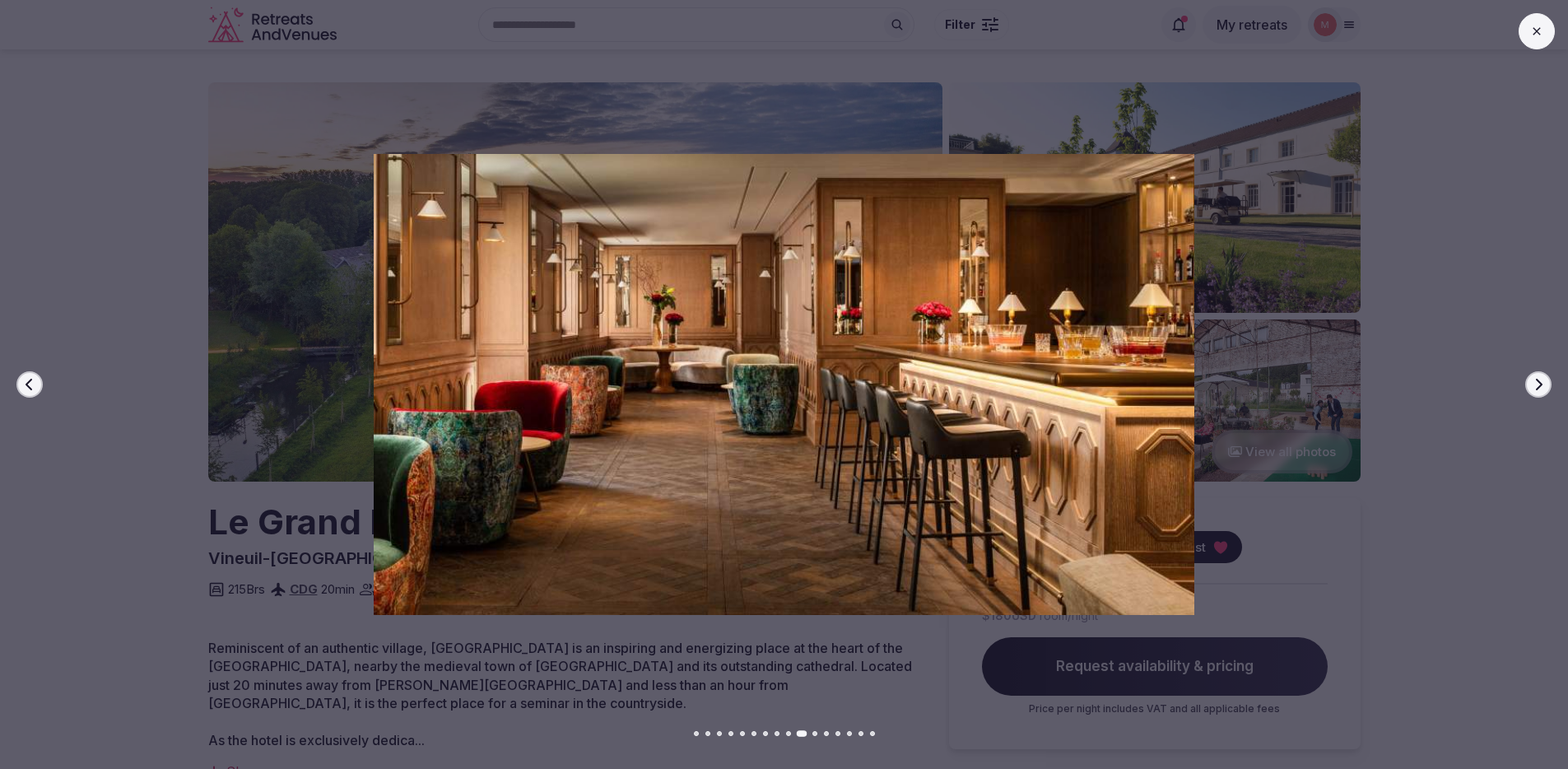
click at [1547, 383] on button "Next slide" at bounding box center [1538, 384] width 27 height 27
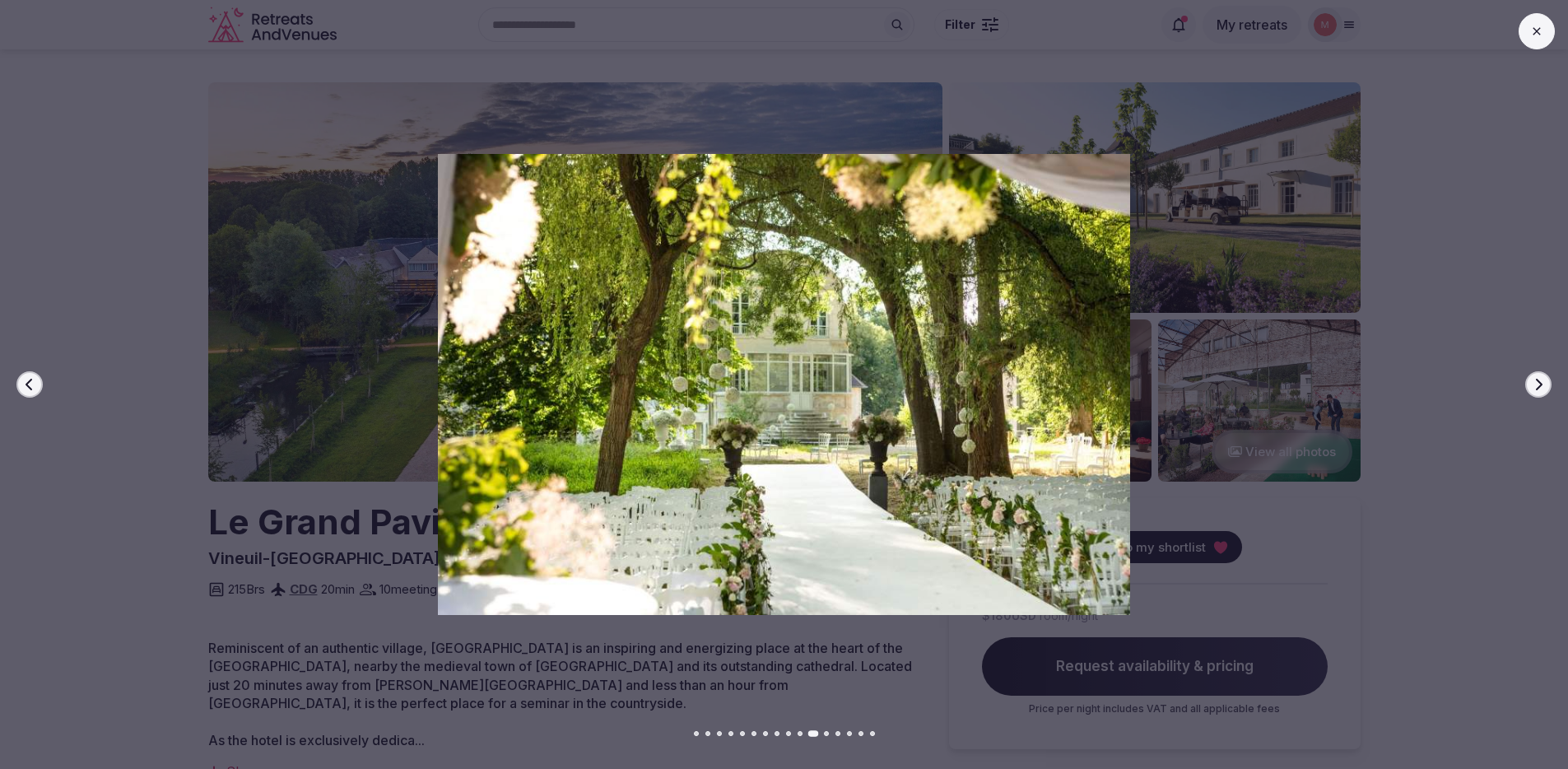
click at [1547, 383] on button "Next slide" at bounding box center [1538, 384] width 27 height 27
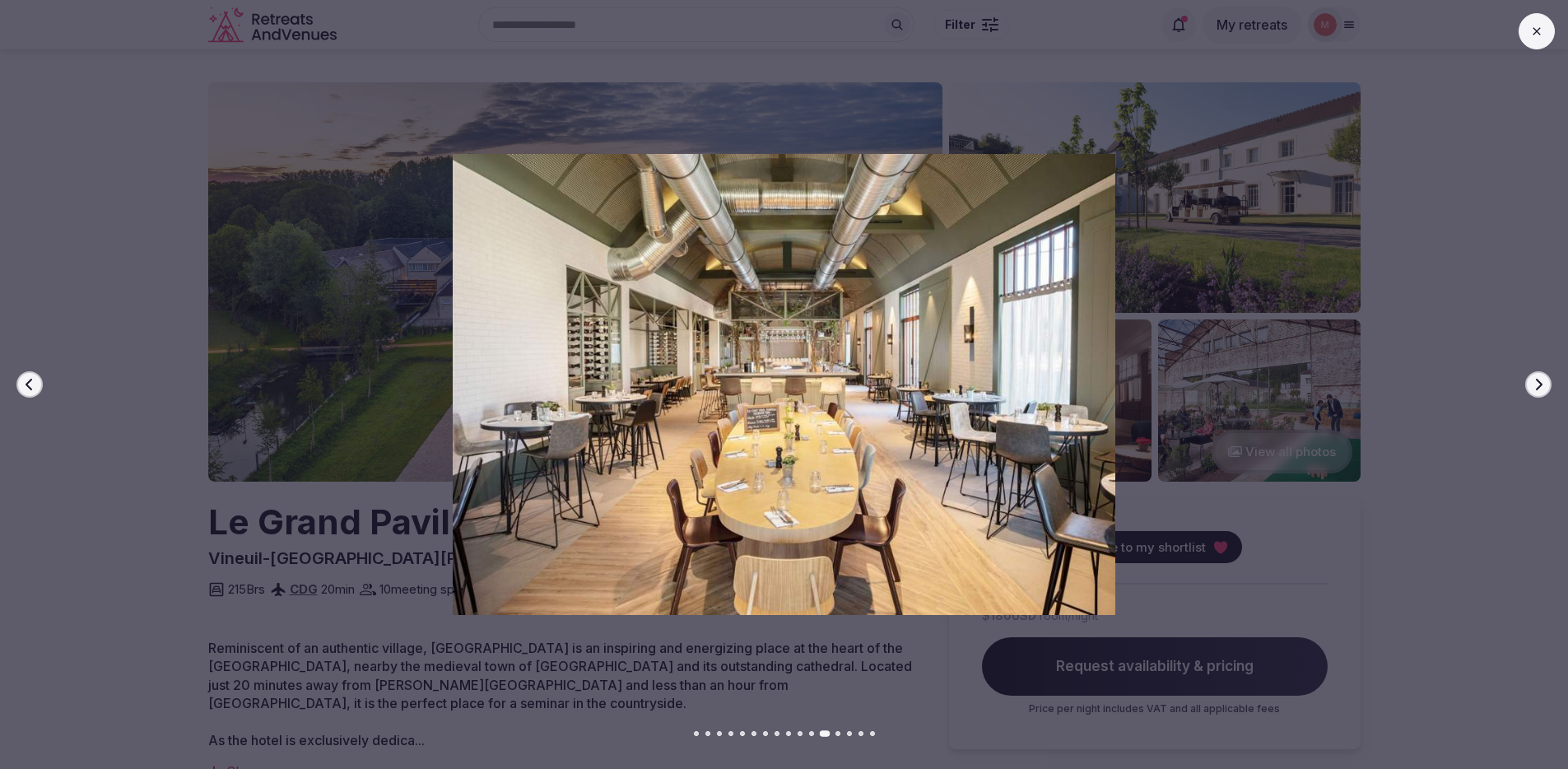
click at [1547, 383] on button "Next slide" at bounding box center [1538, 384] width 27 height 27
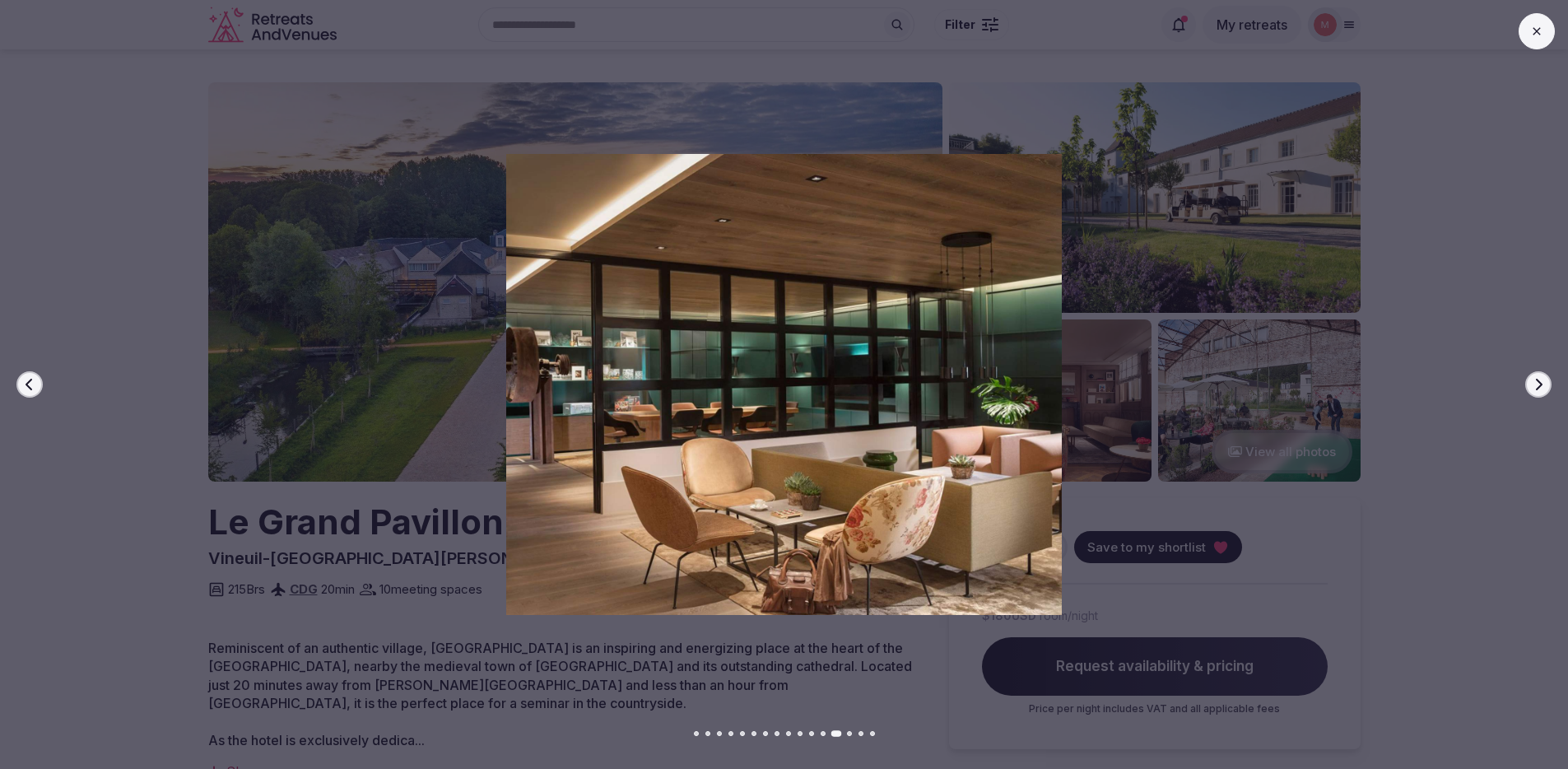
click at [1547, 383] on button "Next slide" at bounding box center [1538, 384] width 27 height 27
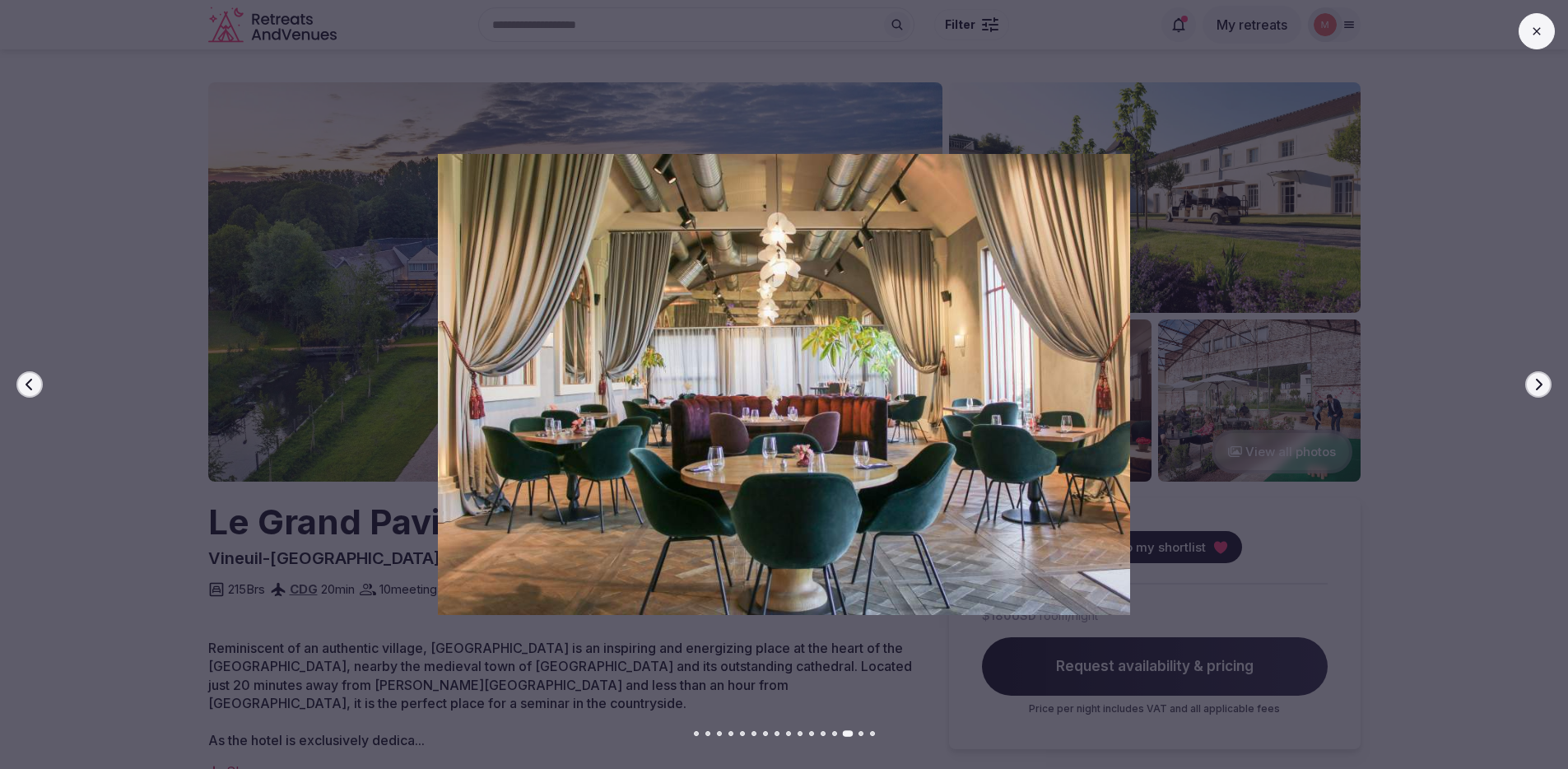
click at [1547, 383] on button "Next slide" at bounding box center [1538, 384] width 27 height 27
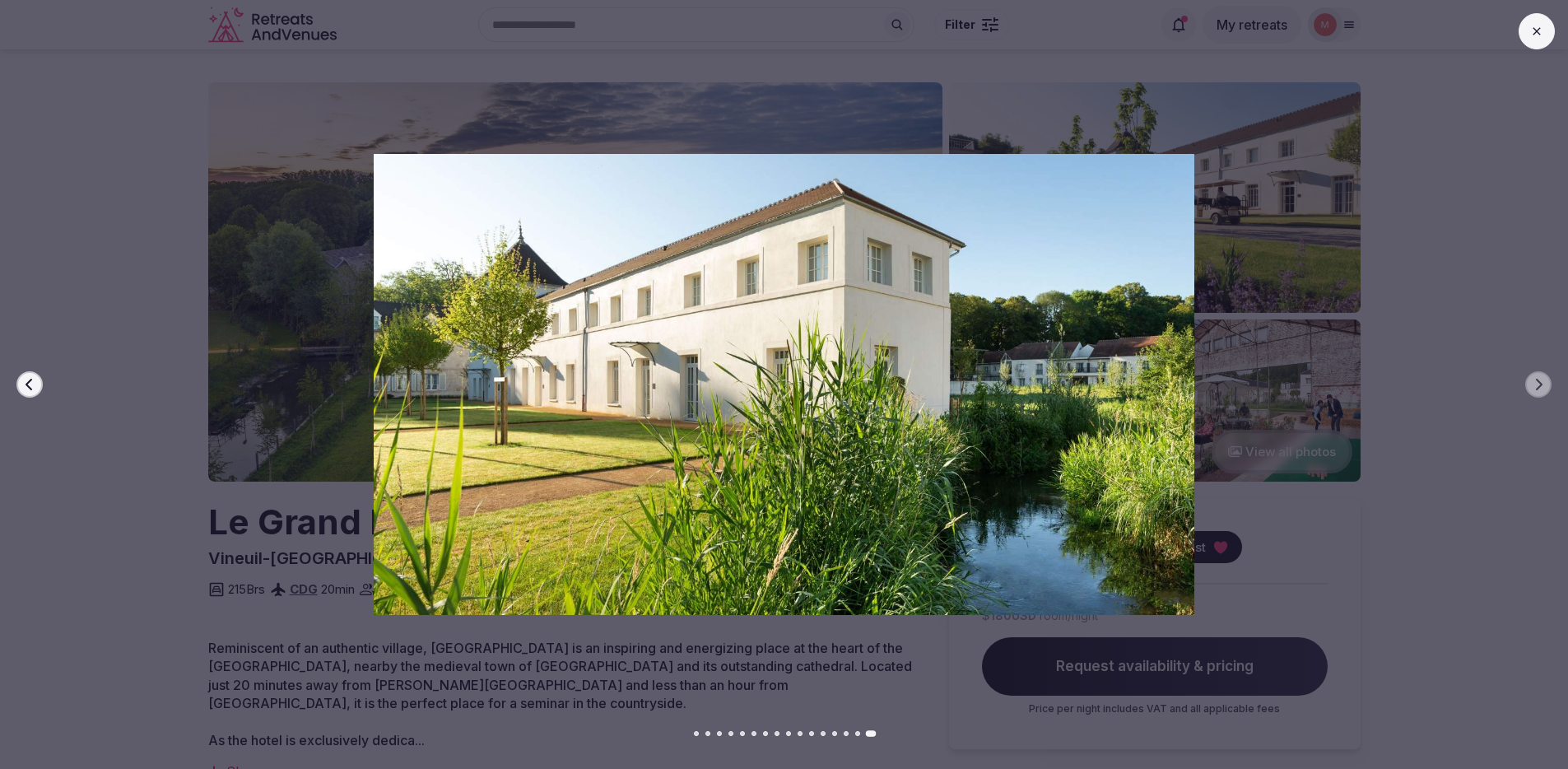
click at [1543, 40] on button at bounding box center [1536, 31] width 37 height 37
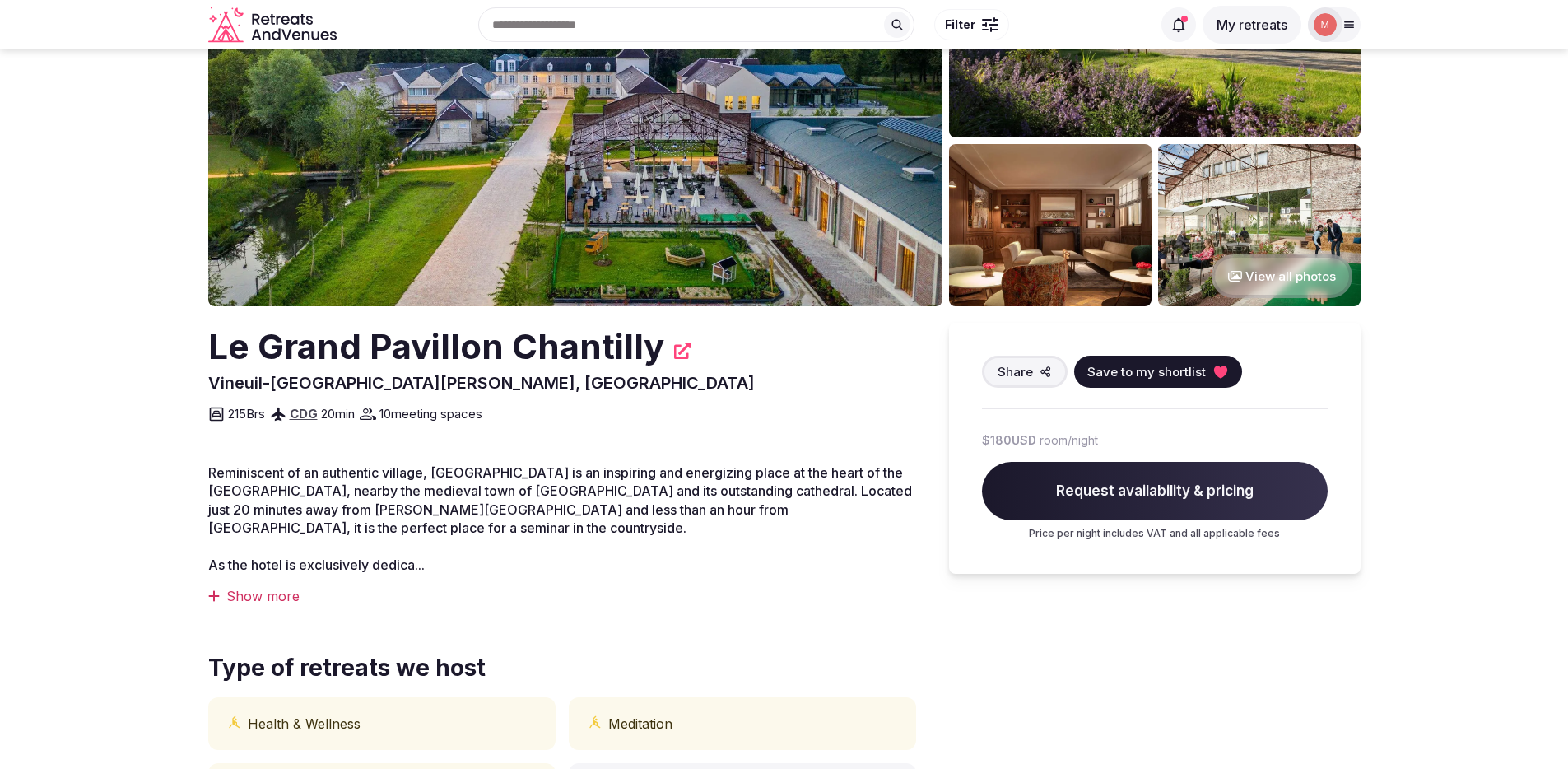
scroll to position [91, 0]
